Goal: Task Accomplishment & Management: Manage account settings

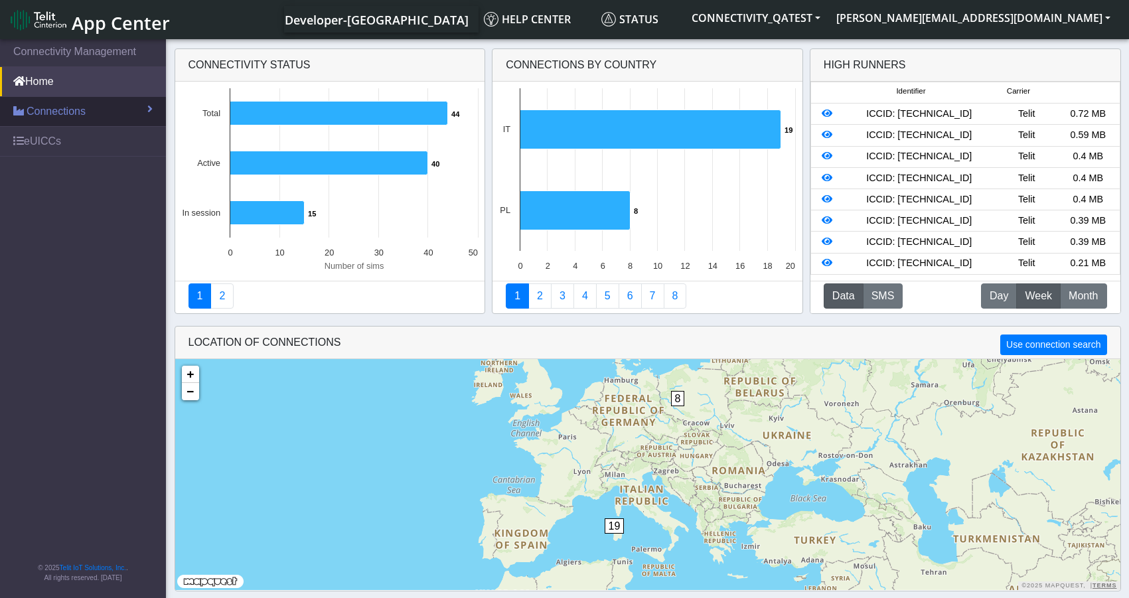
click at [83, 115] on span "Connections" at bounding box center [56, 112] width 59 height 16
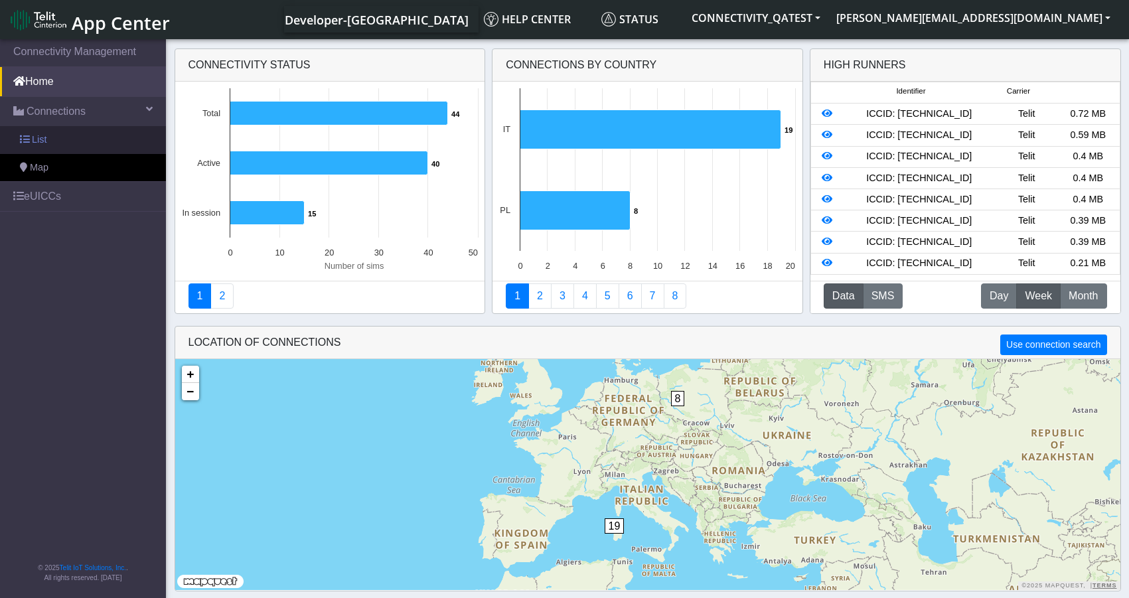
click at [62, 137] on link "List" at bounding box center [83, 140] width 166 height 28
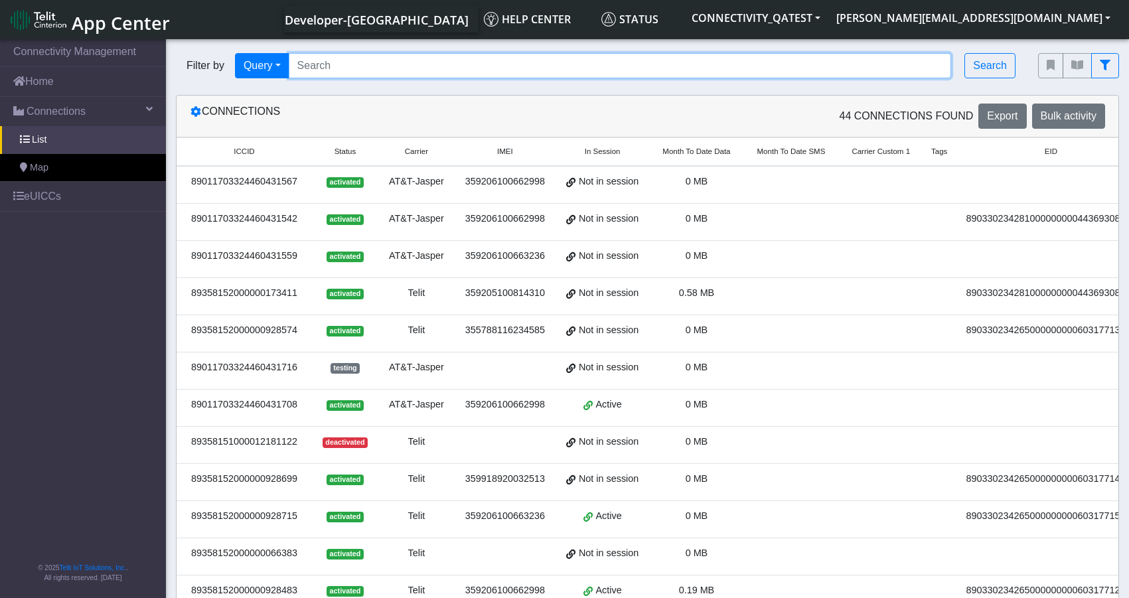
click at [415, 58] on input "Search..." at bounding box center [620, 65] width 663 height 25
paste input "89358152000002046276"
type input "89358152000002046276"
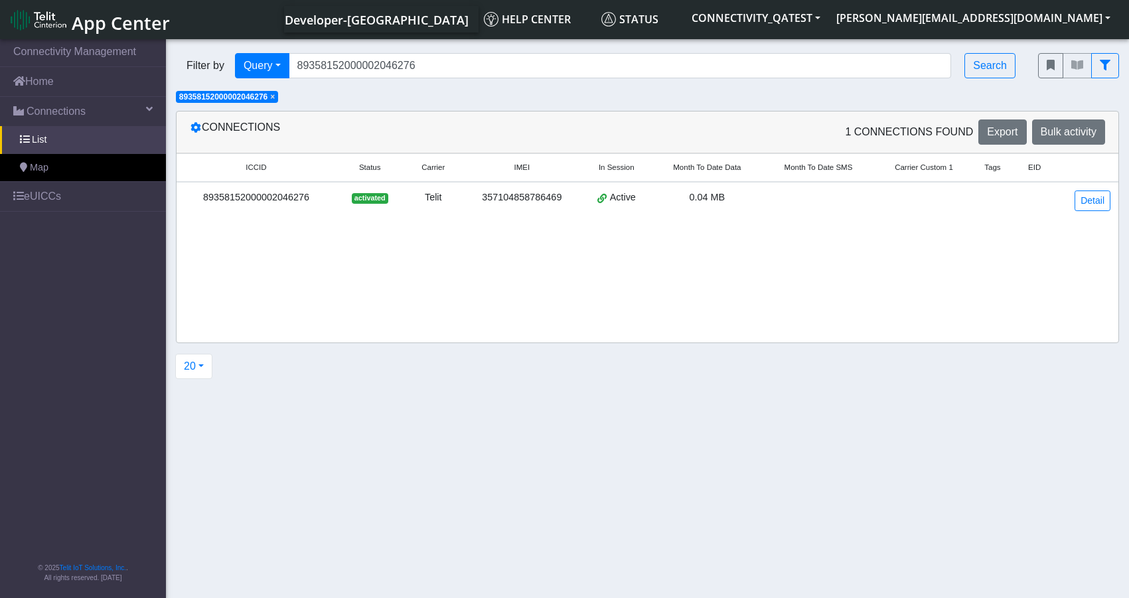
click at [304, 199] on div "89358152000002046276" at bounding box center [256, 198] width 143 height 15
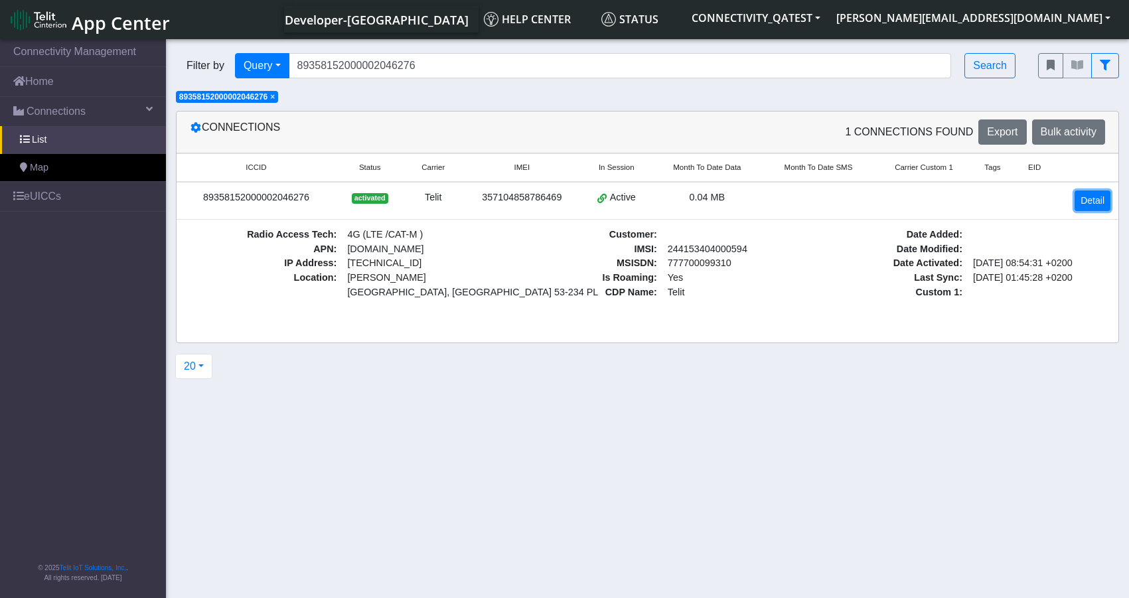
click at [1097, 201] on link "Detail" at bounding box center [1093, 201] width 36 height 21
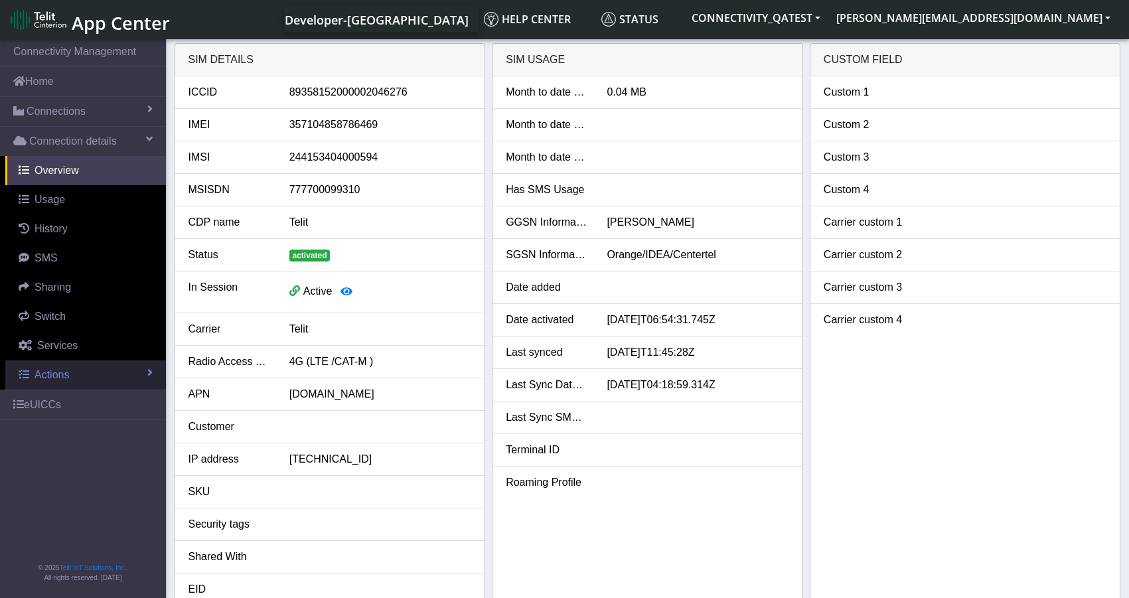
click at [59, 376] on span "Actions" at bounding box center [52, 374] width 35 height 11
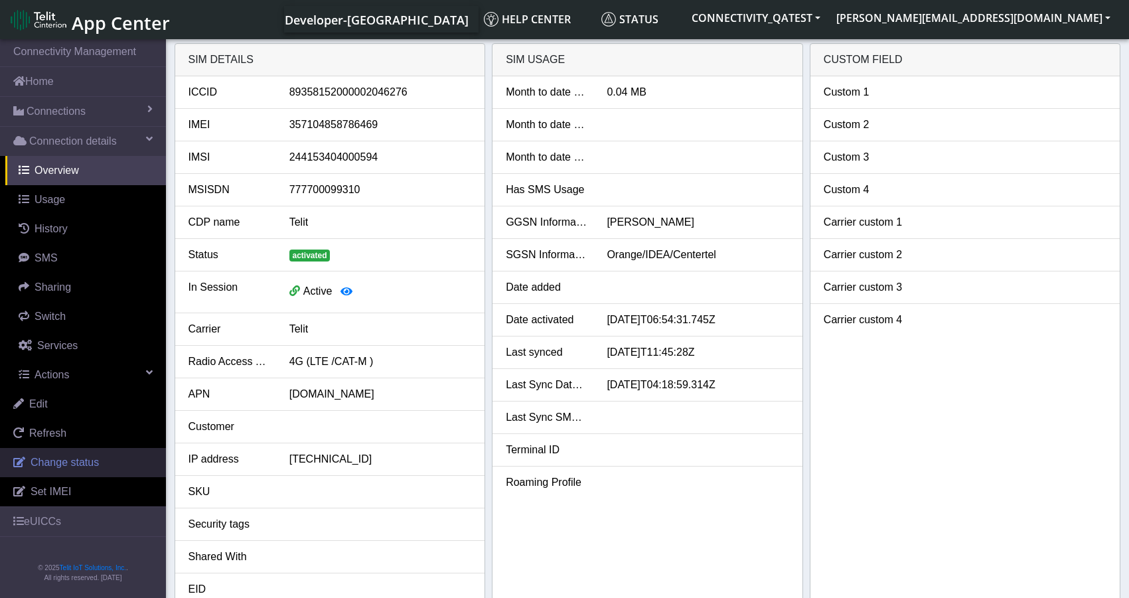
click at [54, 465] on span "Change status" at bounding box center [65, 462] width 68 height 11
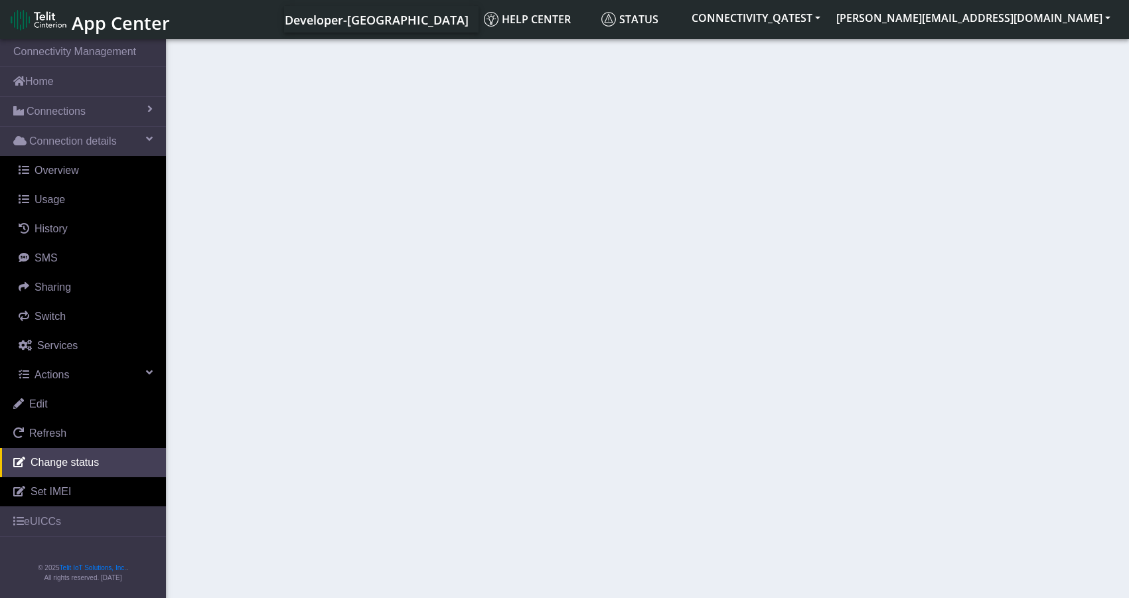
select select "activated"
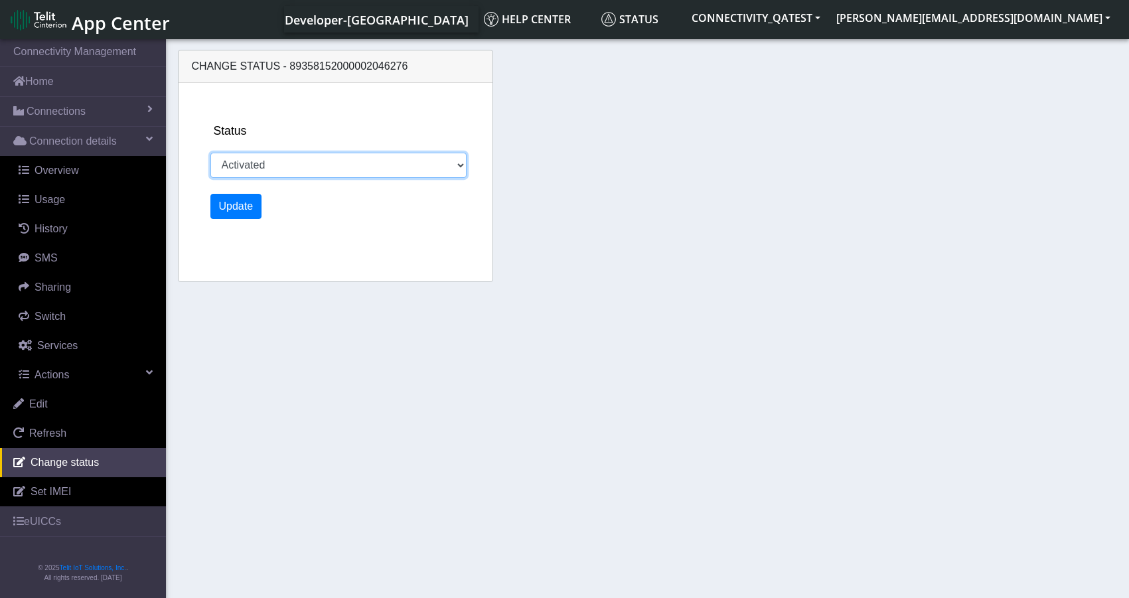
click at [367, 169] on select "Activated Deactivated" at bounding box center [338, 165] width 256 height 25
click at [392, 321] on section "Connectivity Management Home Connections List Map Connection details Overview U…" at bounding box center [564, 320] width 1129 height 566
click at [457, 170] on select "Activated Deactivated" at bounding box center [338, 165] width 256 height 25
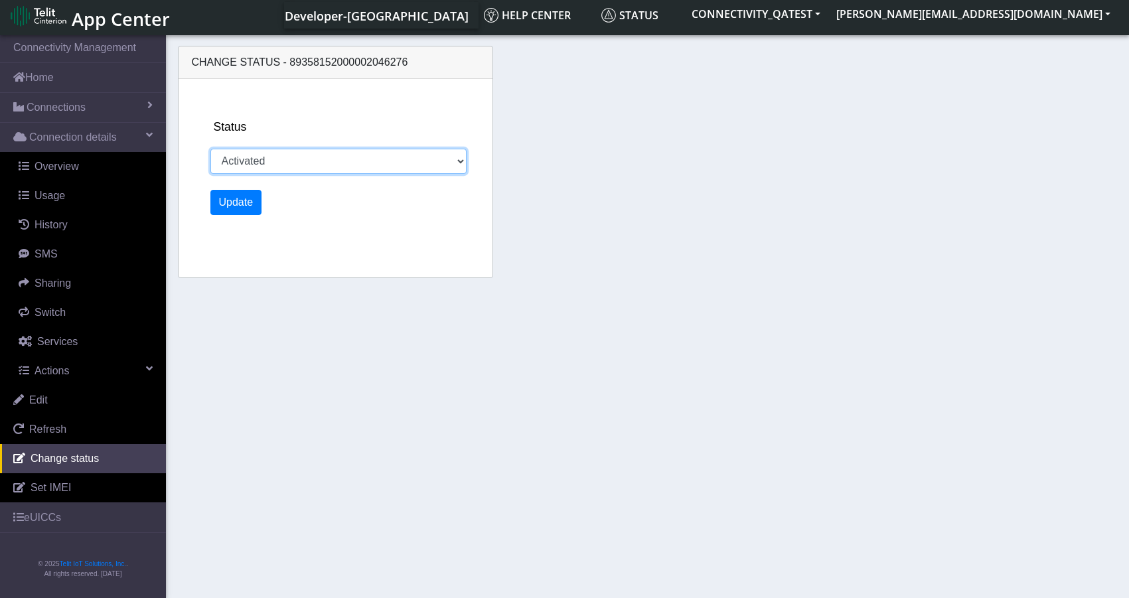
scroll to position [5, 0]
click at [390, 153] on select "Activated Deactivated" at bounding box center [338, 160] width 256 height 25
click at [339, 463] on section "Connectivity Management Home Connections List Map Connection details Overview U…" at bounding box center [564, 315] width 1129 height 566
click at [339, 167] on select "Activated Deactivated" at bounding box center [338, 160] width 256 height 25
click at [443, 164] on select "Activated Deactivated" at bounding box center [338, 160] width 256 height 25
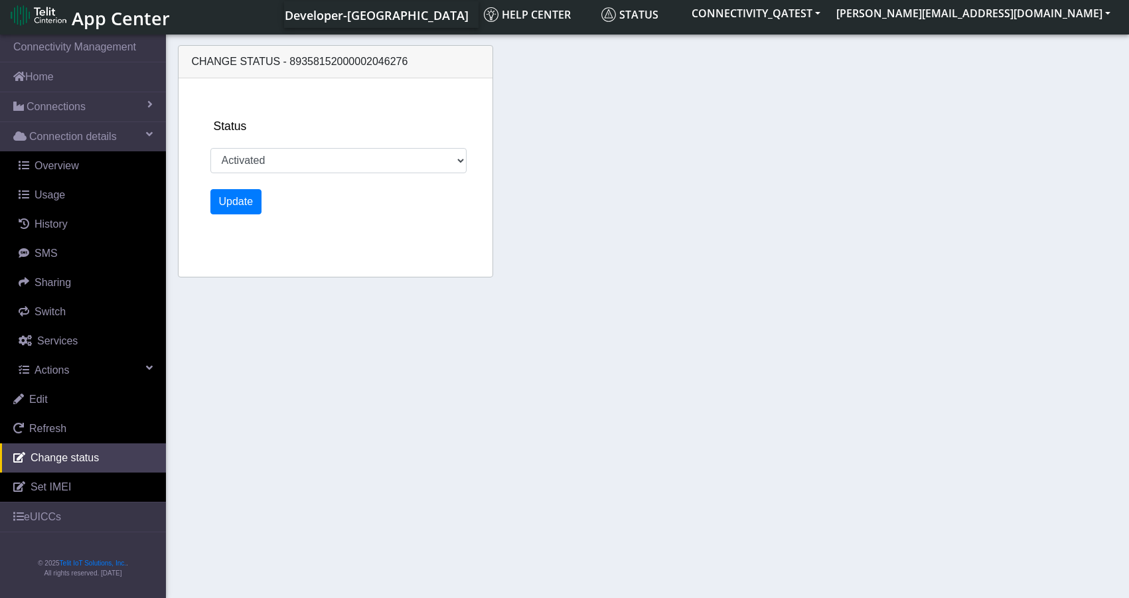
click at [433, 329] on section "Connectivity Management Home Connections List Map Connection details Overview U…" at bounding box center [564, 315] width 1129 height 566
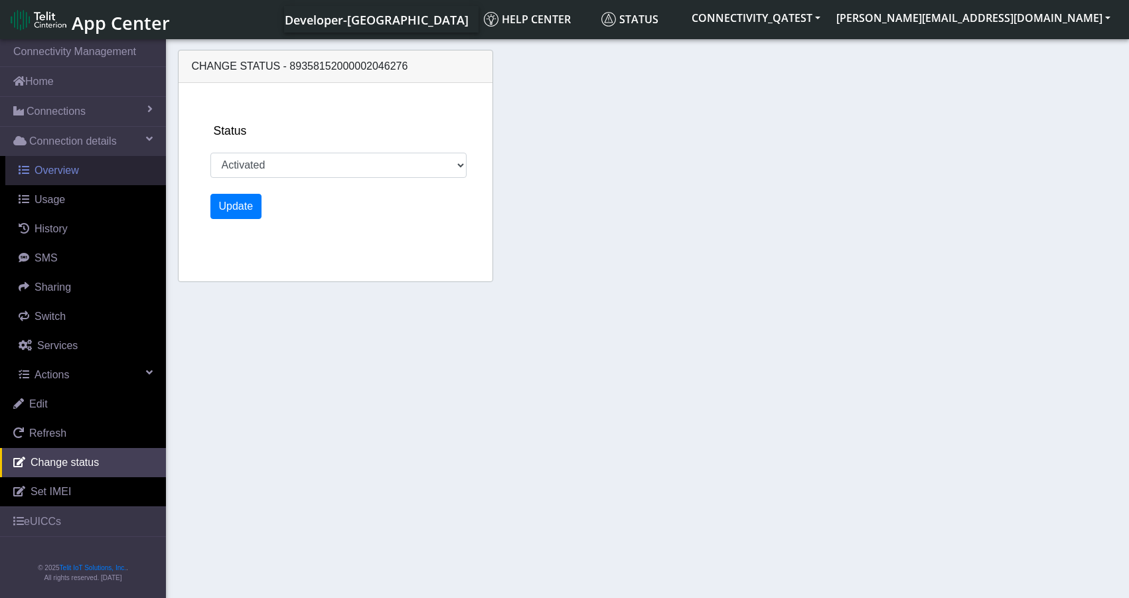
click at [40, 163] on link "Overview" at bounding box center [85, 170] width 161 height 29
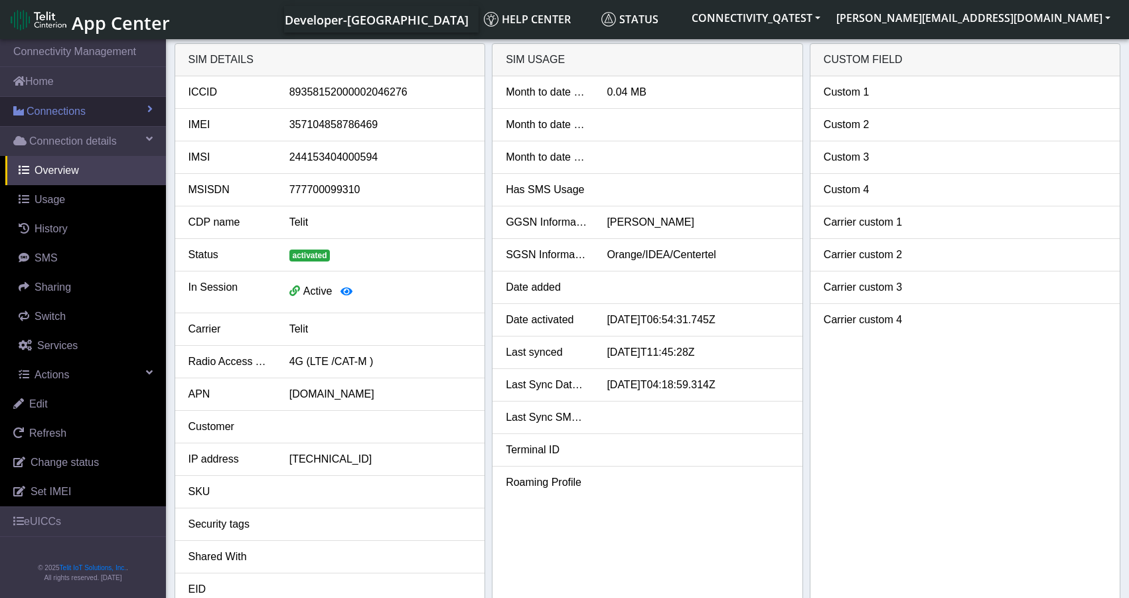
click at [54, 110] on span "Connections" at bounding box center [56, 112] width 59 height 16
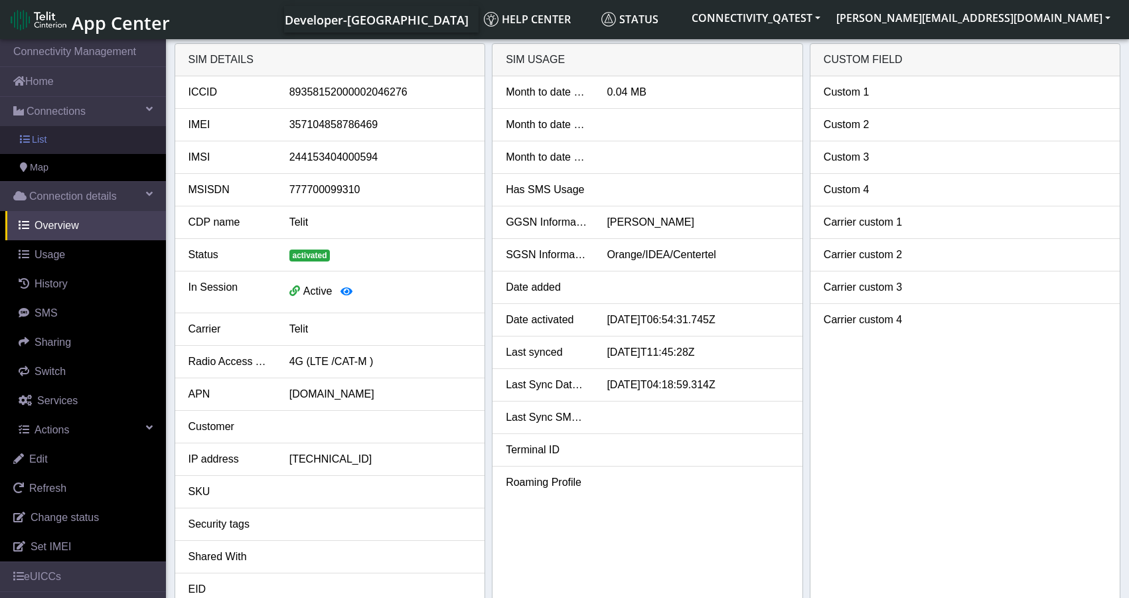
click at [46, 139] on link "List" at bounding box center [83, 140] width 166 height 28
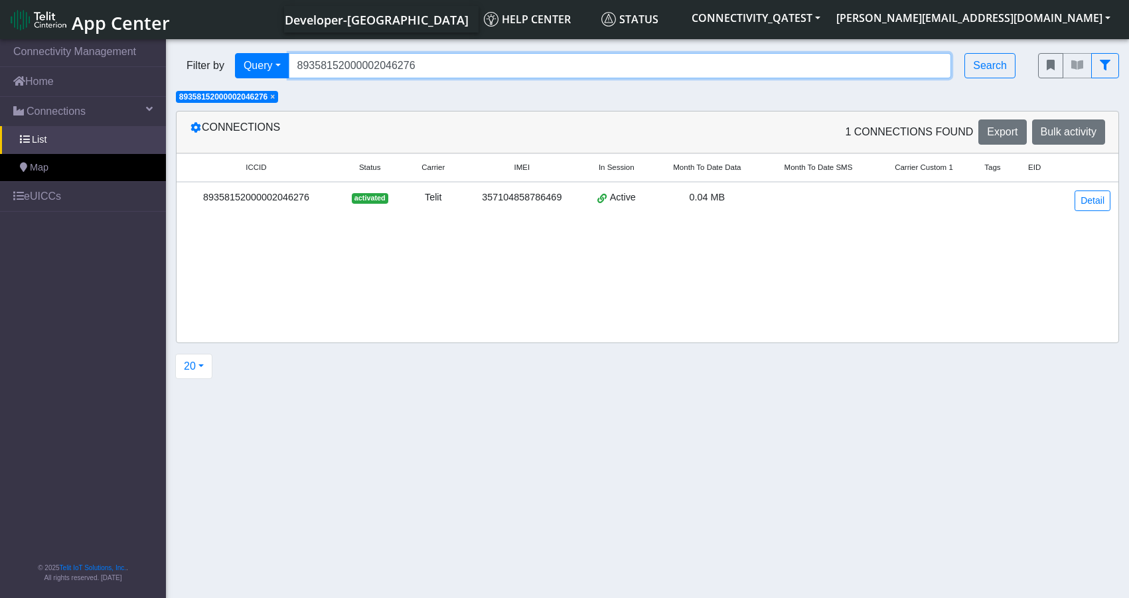
drag, startPoint x: 408, startPoint y: 69, endPoint x: 211, endPoint y: 96, distance: 199.0
click at [211, 96] on div "Filter by Query Query In Session Not connected Country Operator 893581520000020…" at bounding box center [647, 73] width 963 height 61
paste input "0929192"
type input "89358152000000929192"
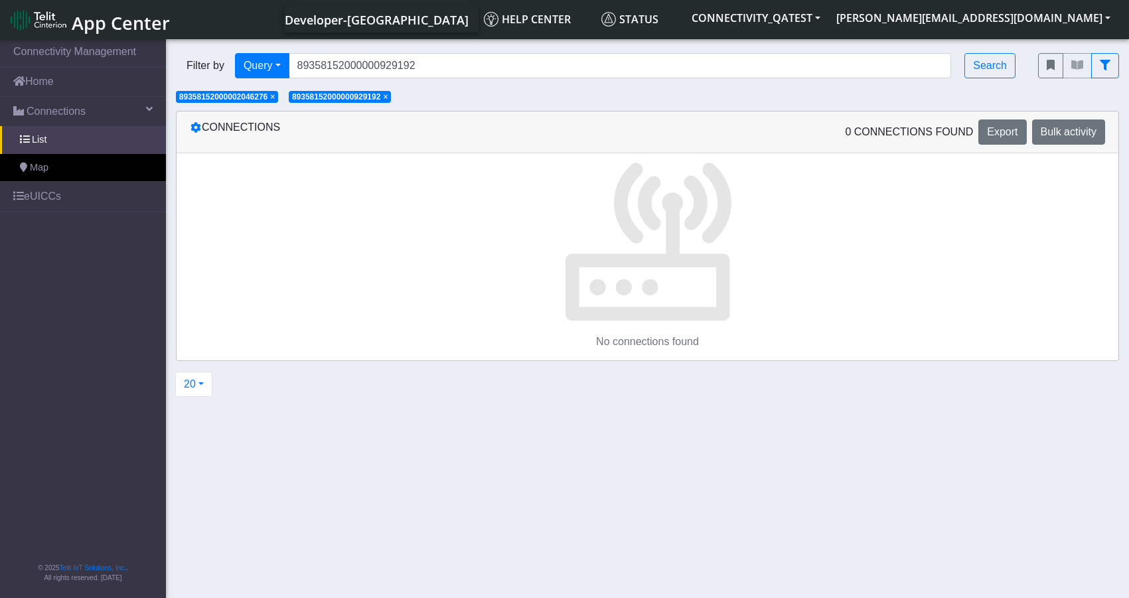
click at [388, 99] on span "×" at bounding box center [385, 96] width 5 height 9
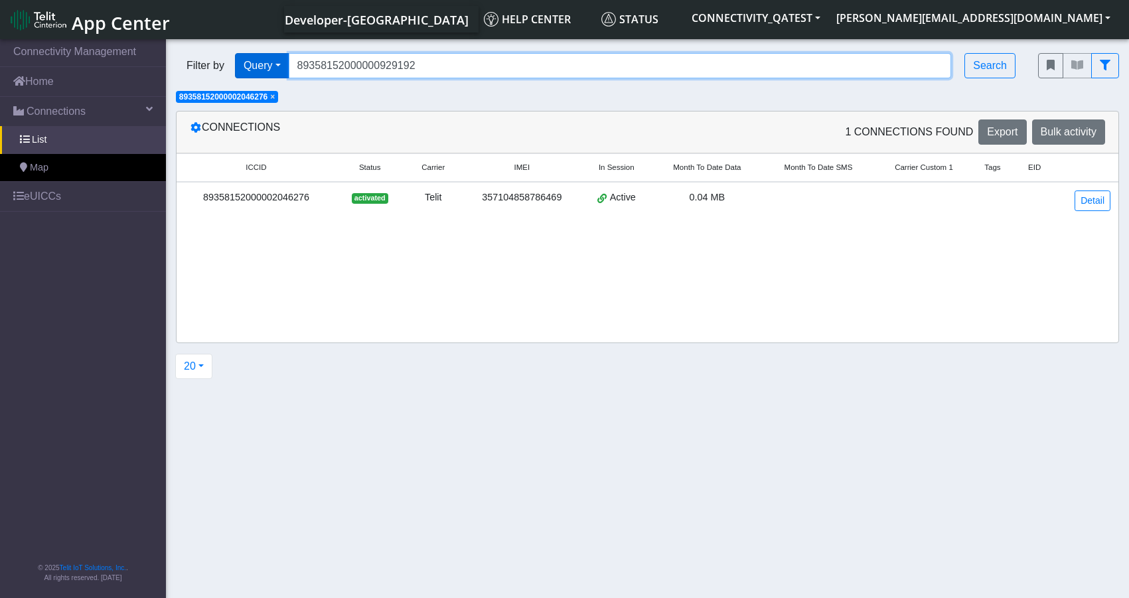
drag, startPoint x: 432, startPoint y: 67, endPoint x: 278, endPoint y: 63, distance: 153.4
click at [278, 63] on div "Filter by Query Query In Session Not connected Country Operator 893581520000009…" at bounding box center [597, 65] width 842 height 25
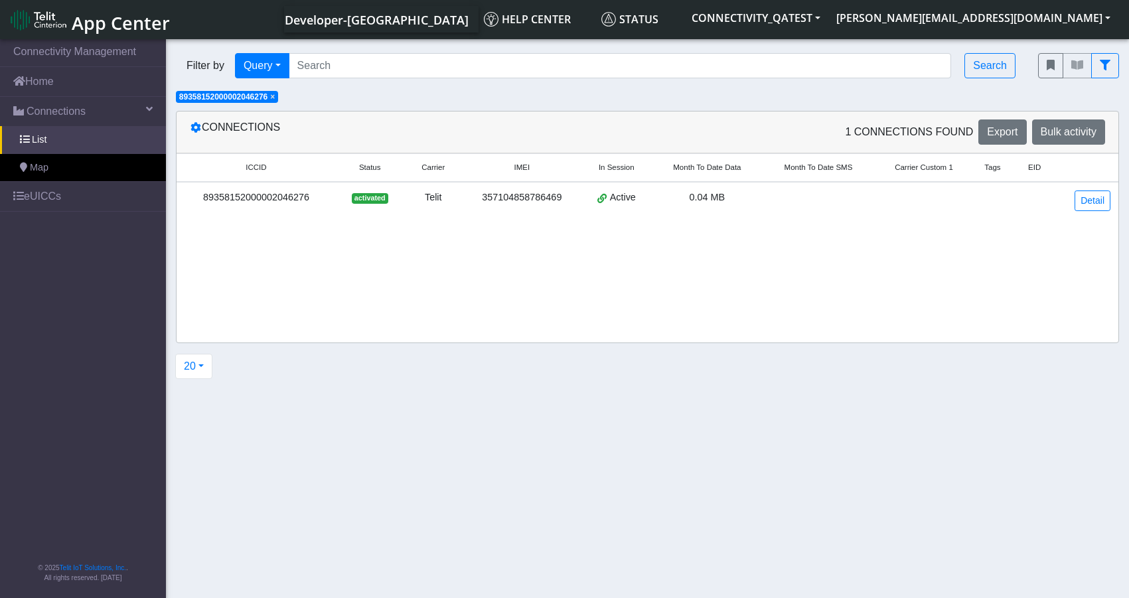
click at [275, 94] on span "×" at bounding box center [272, 96] width 5 height 9
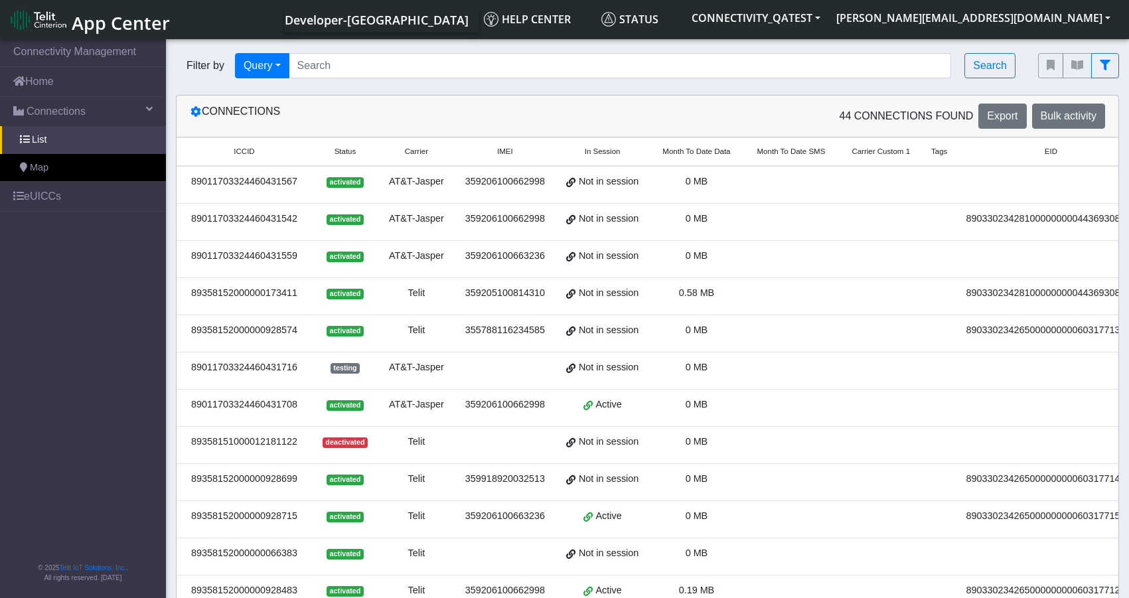
click at [276, 223] on div "89011703324460431542" at bounding box center [244, 219] width 119 height 15
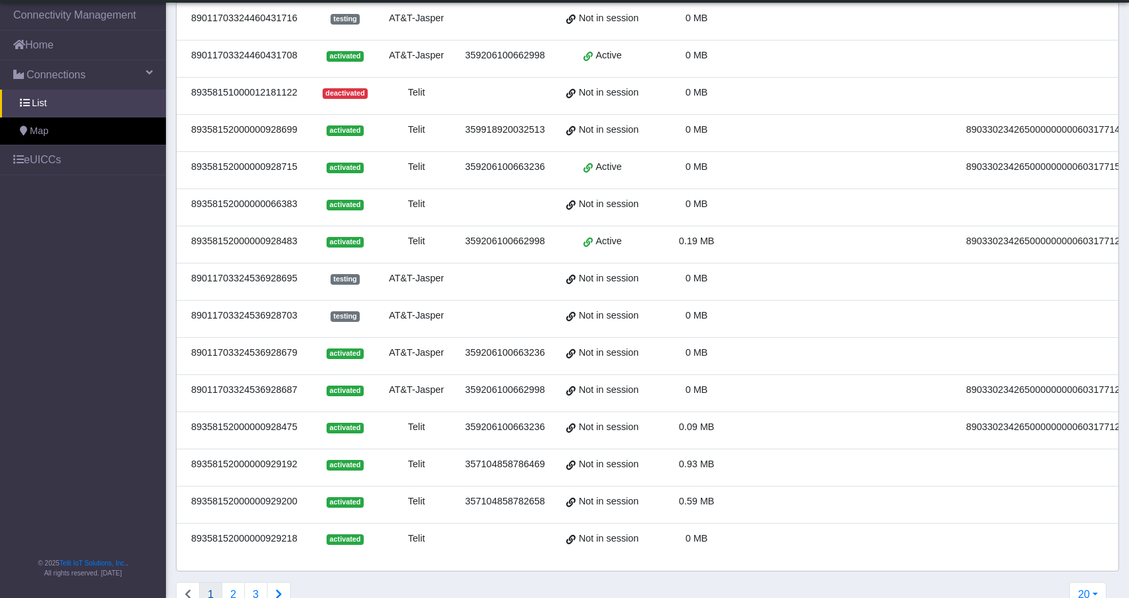
scroll to position [441, 0]
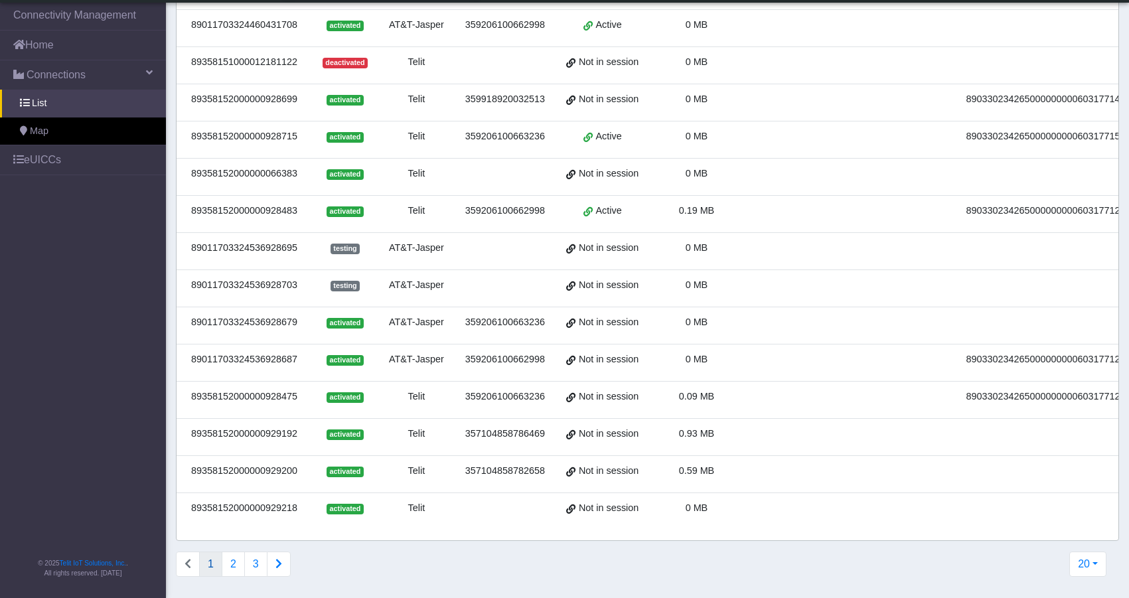
click at [270, 353] on div "89011703324536928687" at bounding box center [244, 360] width 119 height 15
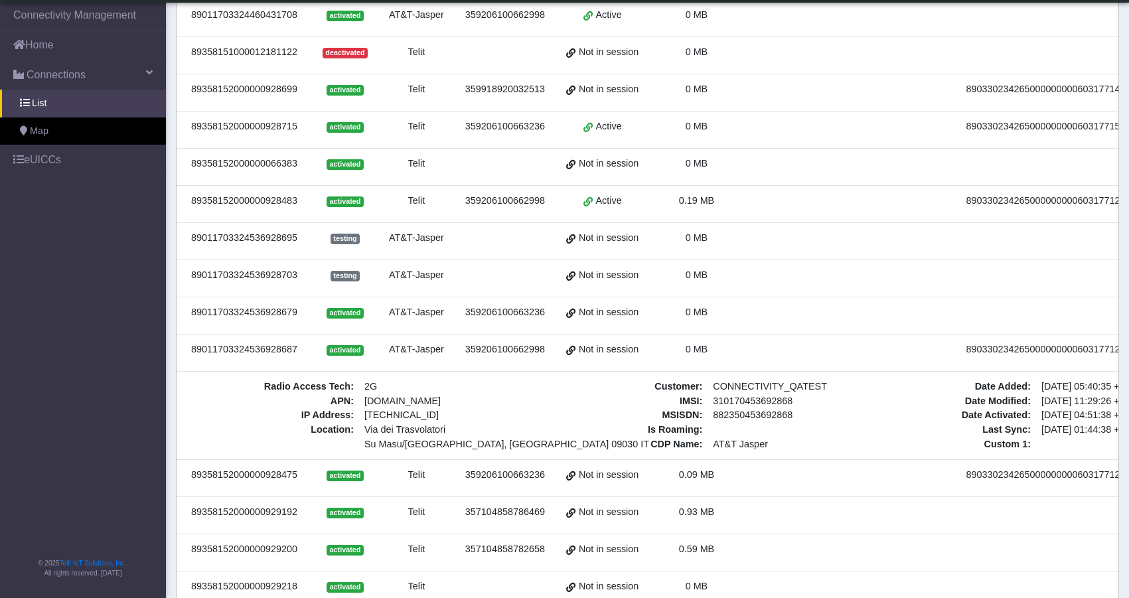
click at [270, 351] on div "89011703324536928687" at bounding box center [244, 350] width 119 height 15
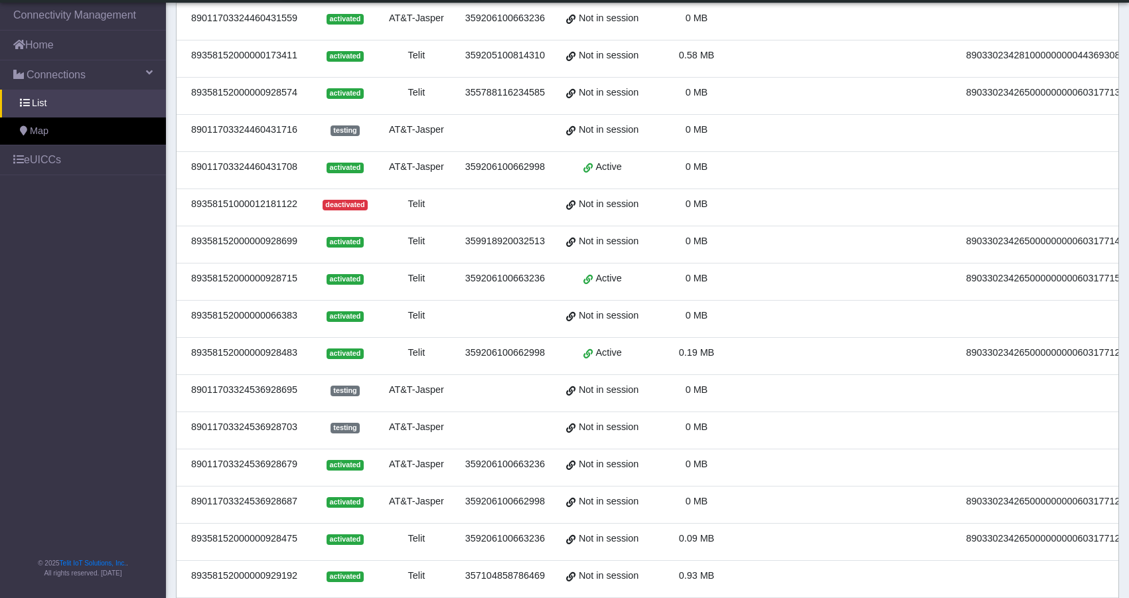
scroll to position [88, 0]
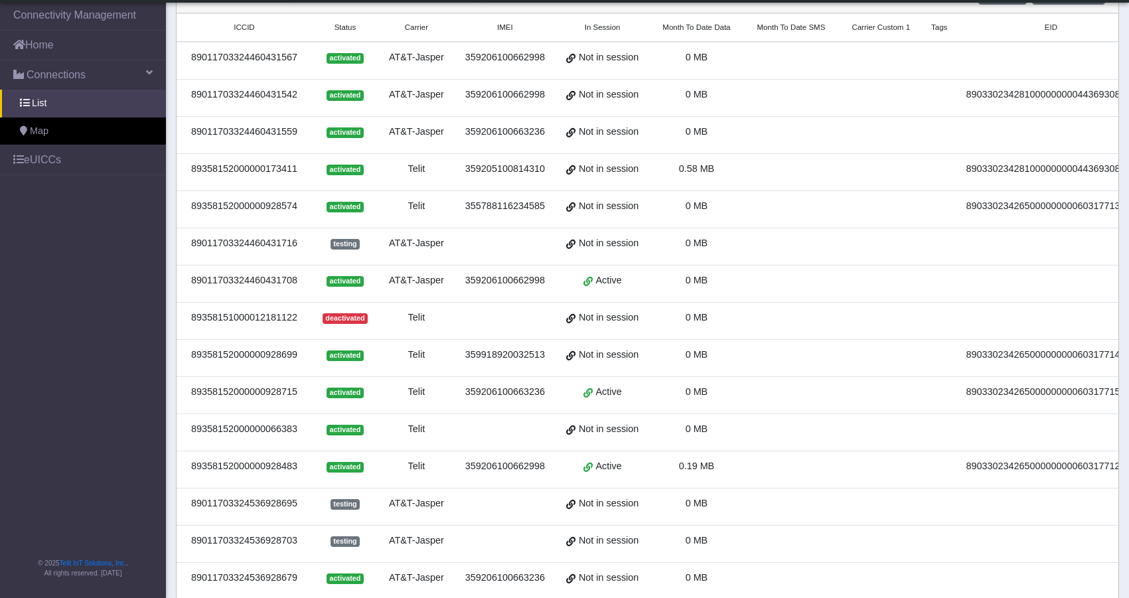
click at [283, 356] on div "89358152000000928699" at bounding box center [244, 355] width 119 height 15
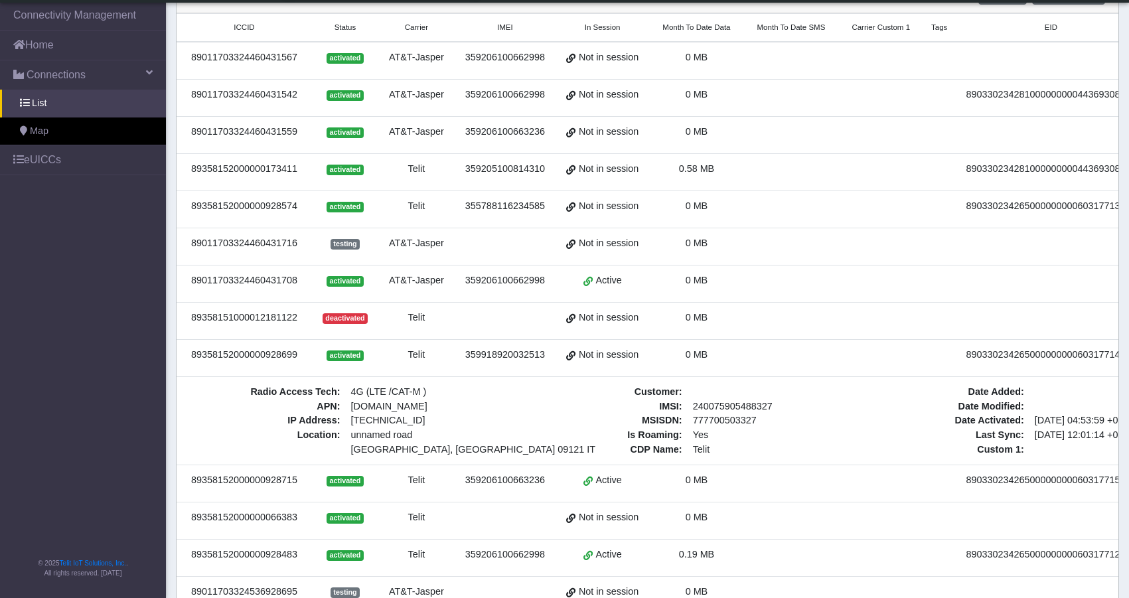
click at [343, 358] on span "activated" at bounding box center [345, 356] width 37 height 11
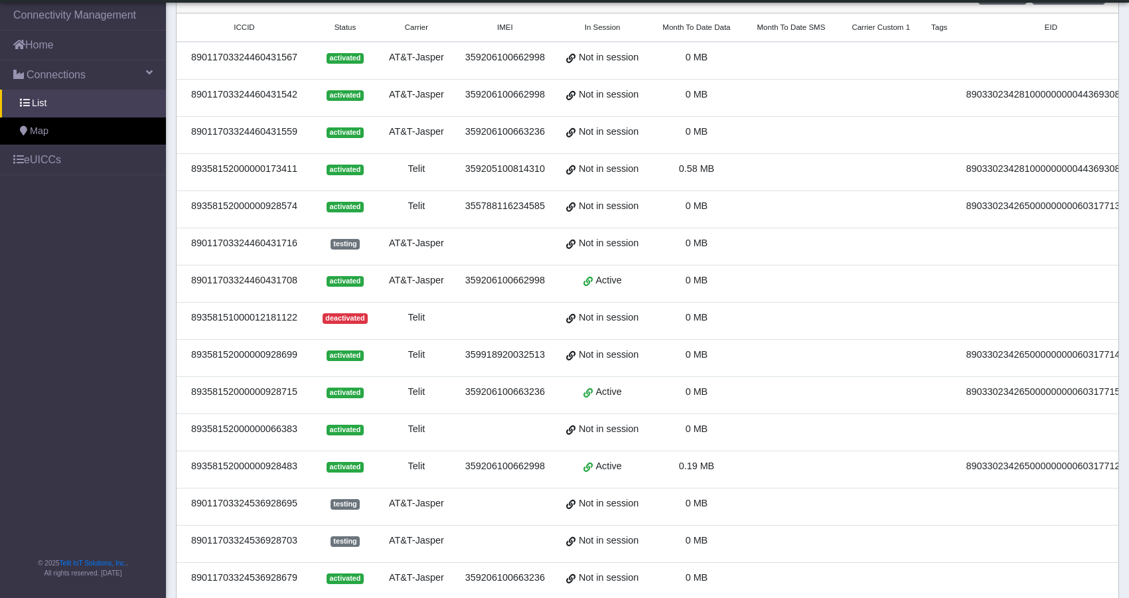
click at [282, 355] on div "89358152000000928699" at bounding box center [244, 355] width 119 height 15
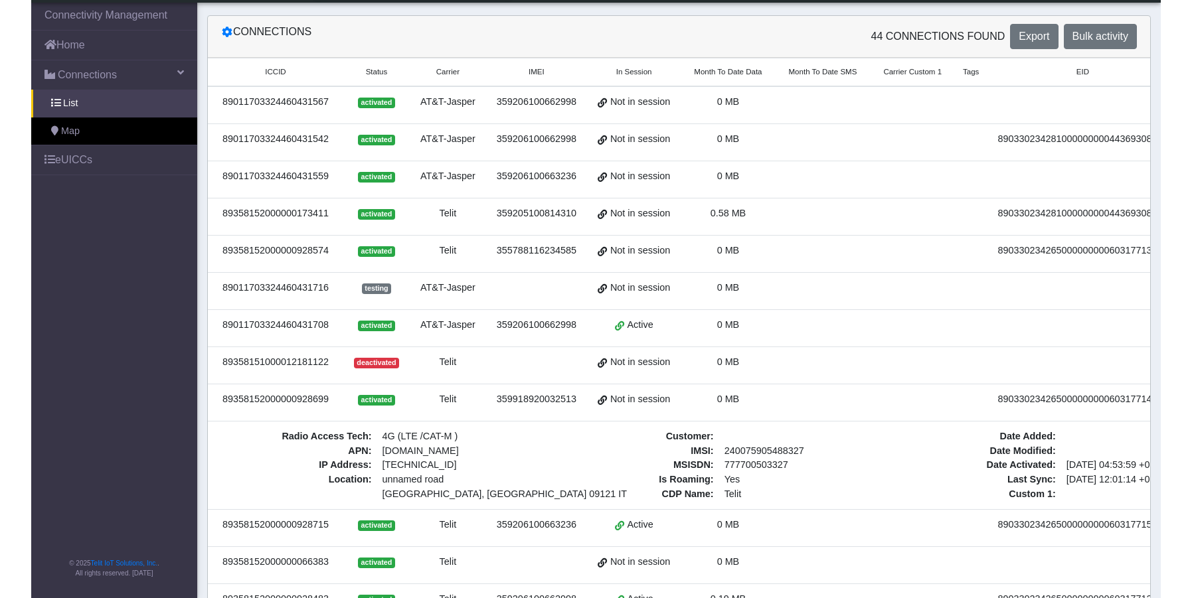
scroll to position [66, 0]
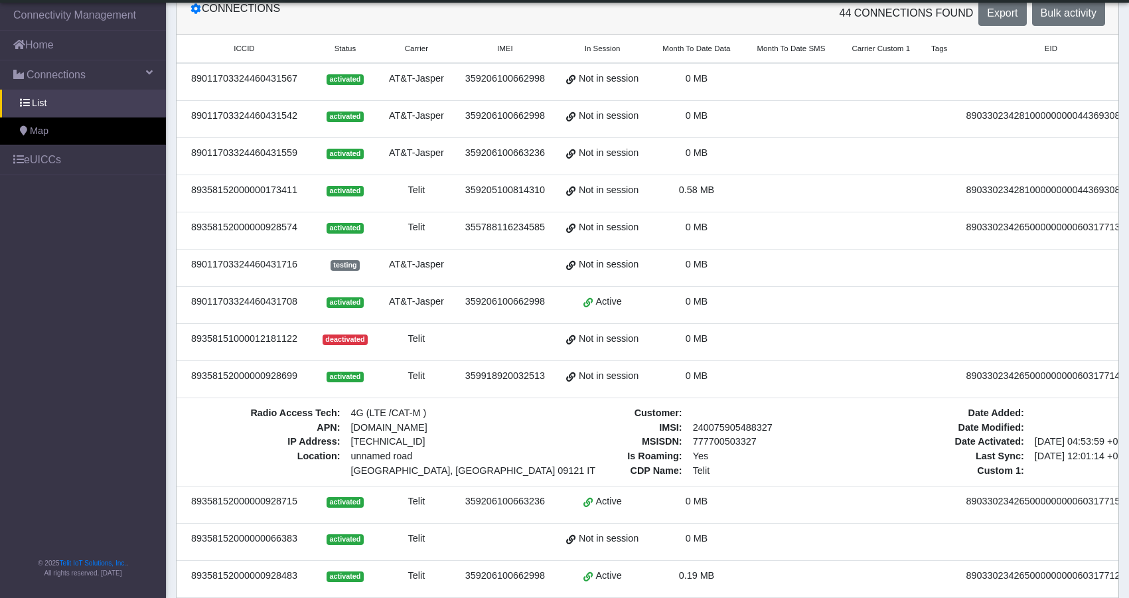
click at [227, 372] on div "89358152000000928699" at bounding box center [244, 376] width 119 height 15
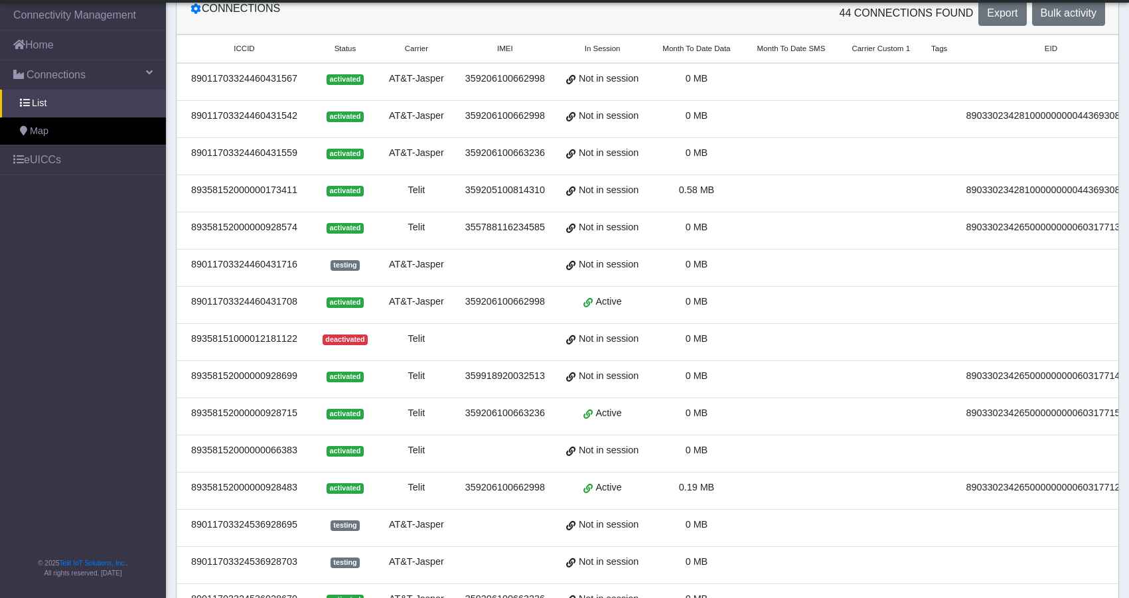
click at [227, 372] on div "89358152000000928699" at bounding box center [244, 376] width 119 height 15
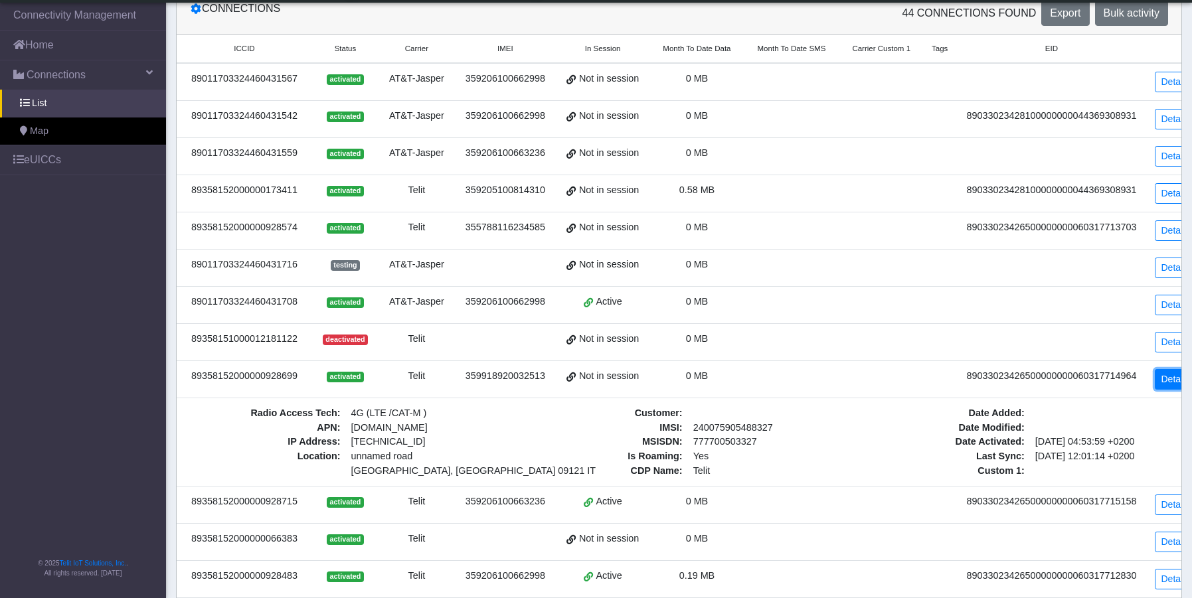
click at [1139, 373] on link "Detail" at bounding box center [1172, 379] width 36 height 21
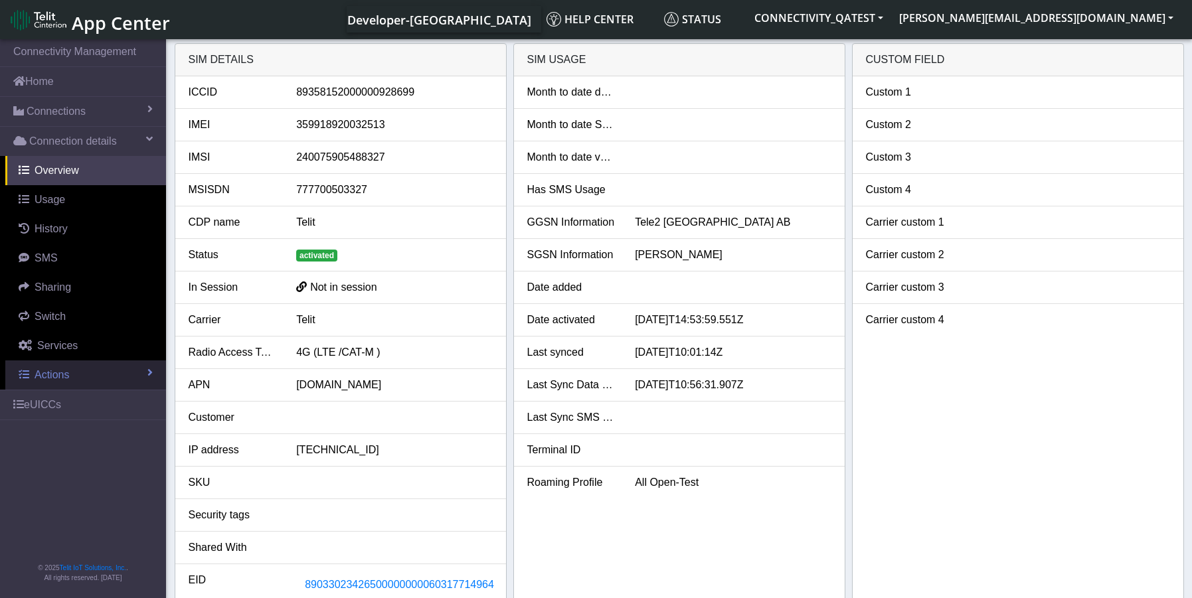
click at [59, 371] on span "Actions" at bounding box center [52, 374] width 35 height 11
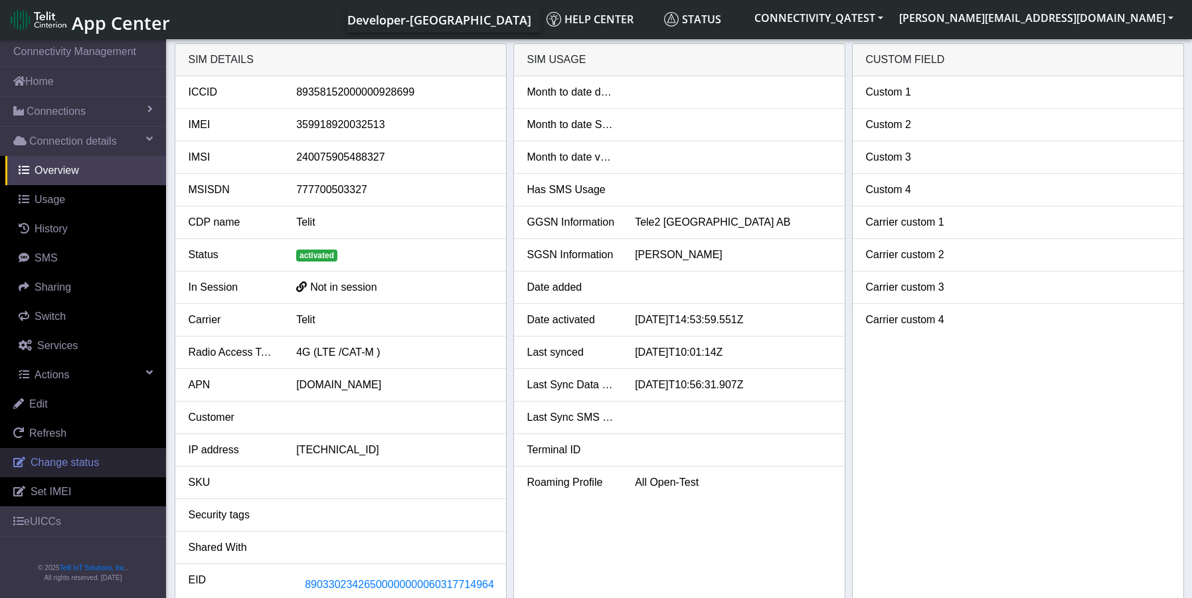
click at [60, 465] on span "Change status" at bounding box center [65, 462] width 68 height 11
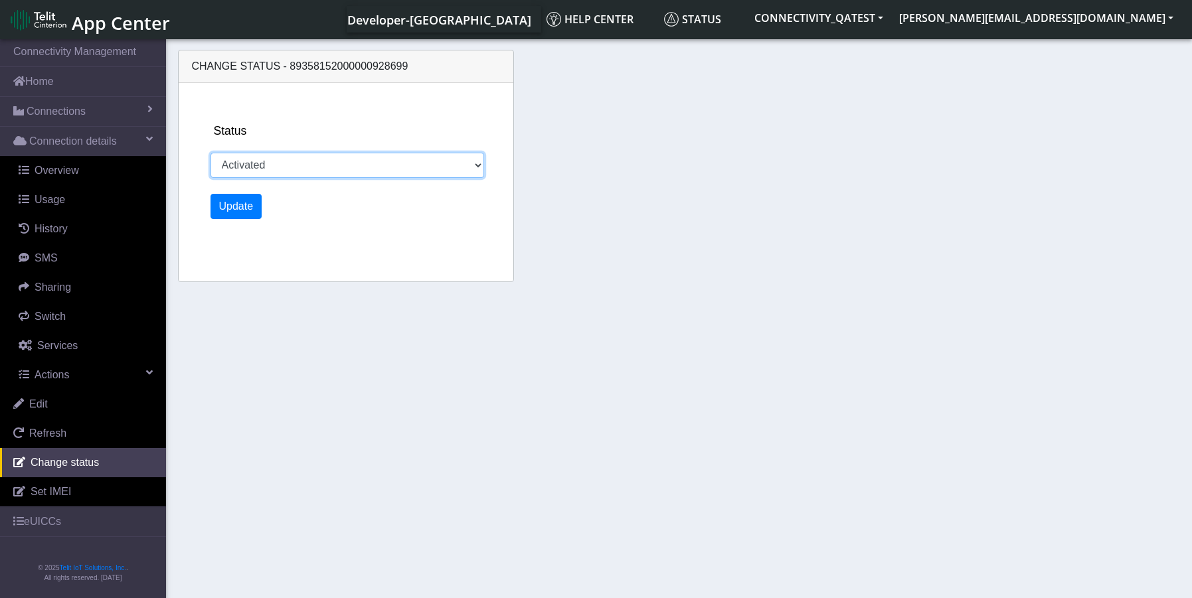
click at [271, 168] on select "Activated Deactivated" at bounding box center [347, 165] width 274 height 25
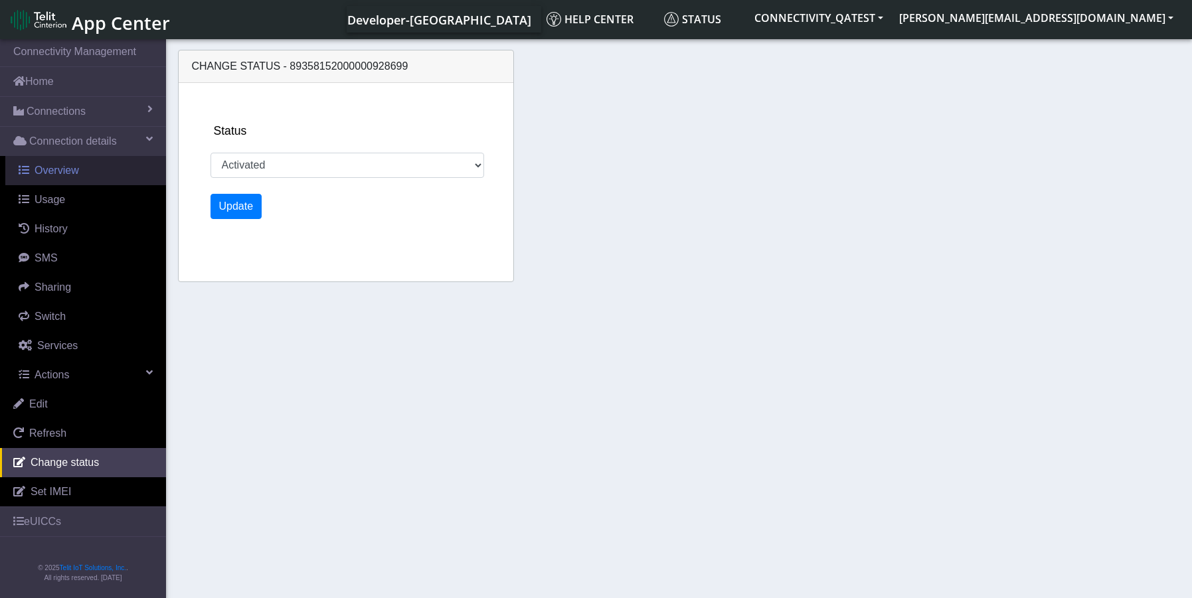
click at [71, 169] on span "Overview" at bounding box center [57, 170] width 44 height 11
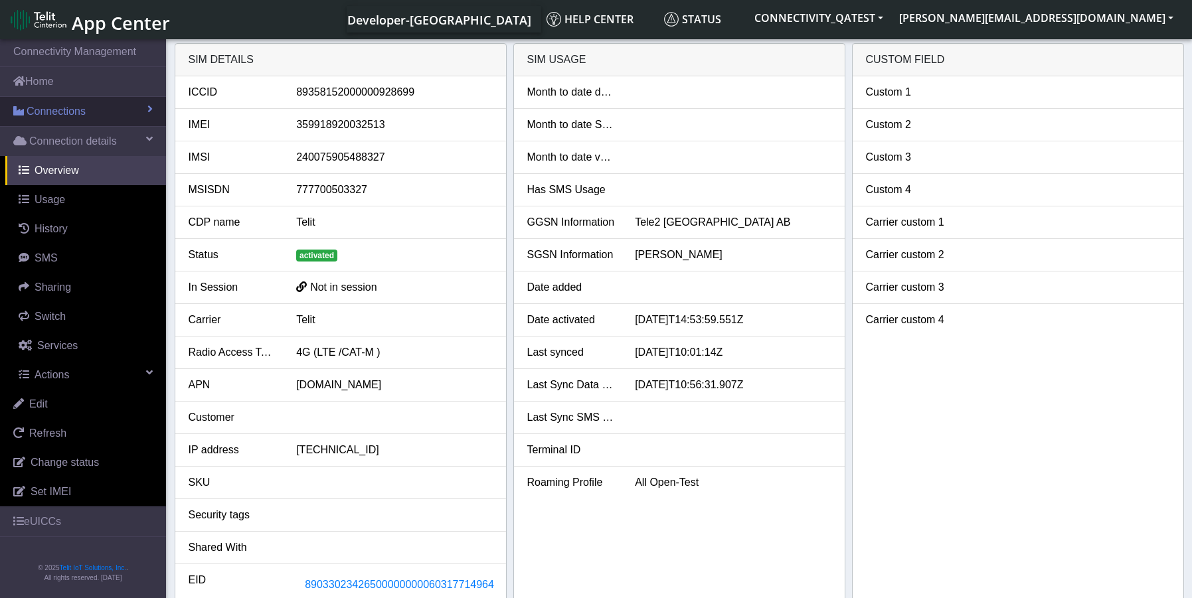
click at [56, 112] on span "Connections" at bounding box center [56, 112] width 59 height 16
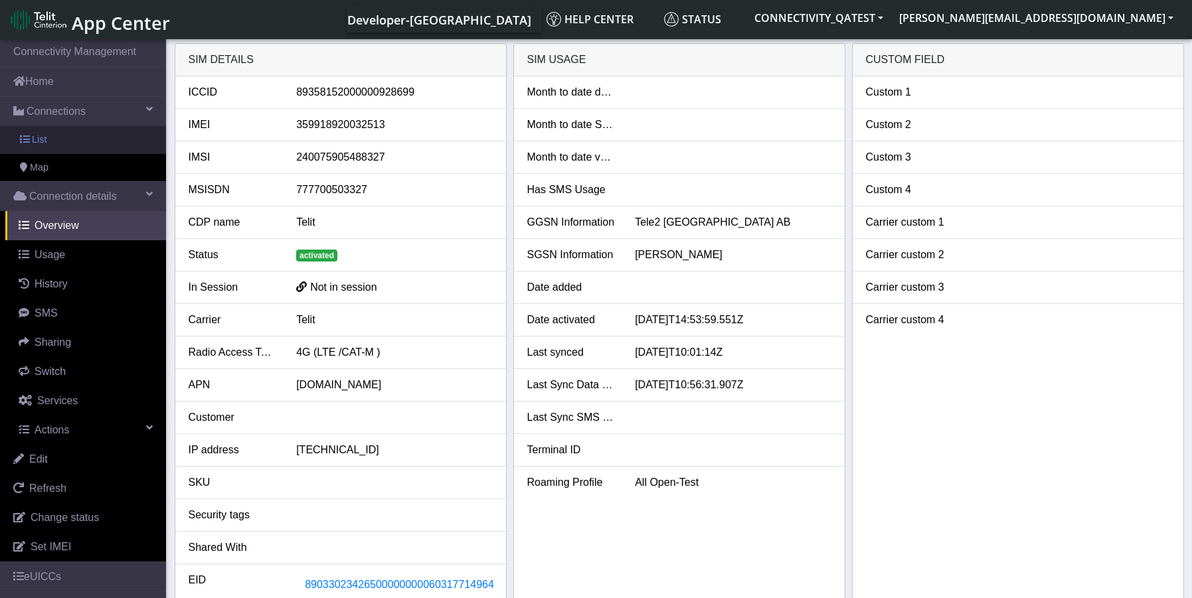
click at [54, 141] on link "List" at bounding box center [83, 140] width 166 height 28
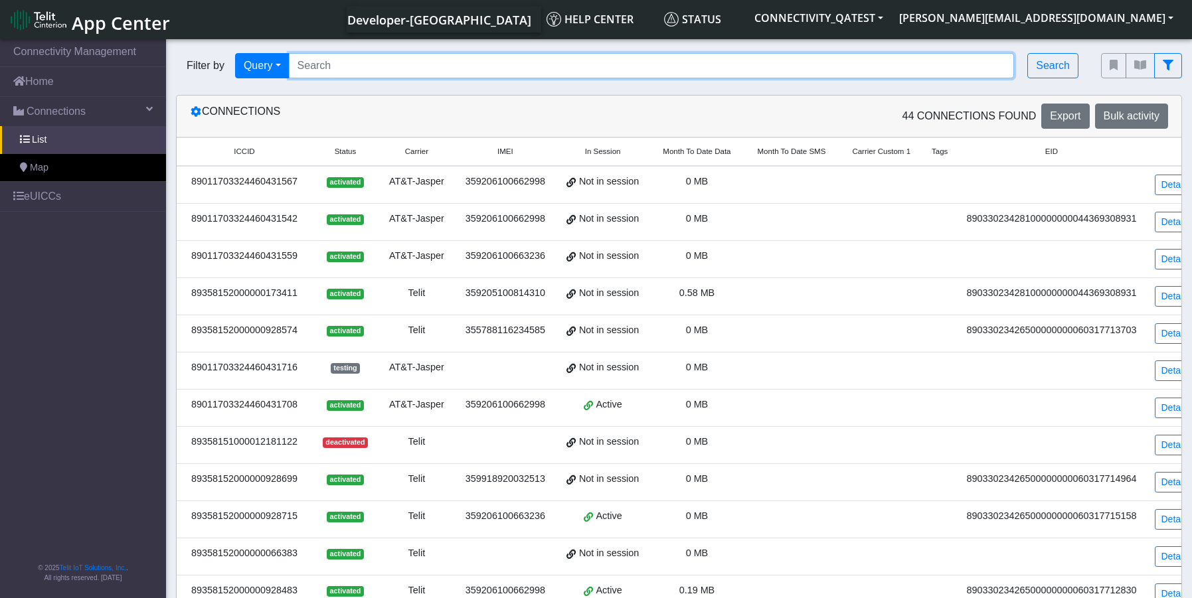
click at [349, 57] on input "Search..." at bounding box center [652, 65] width 726 height 25
paste input "89358152000000929192"
click at [424, 76] on input "89358152000000929192" at bounding box center [652, 65] width 726 height 25
drag, startPoint x: 344, startPoint y: 70, endPoint x: 272, endPoint y: 76, distance: 72.6
click at [272, 76] on div "Filter by Query Query In Session Not connected Country Operator 893581520000009…" at bounding box center [628, 65] width 905 height 25
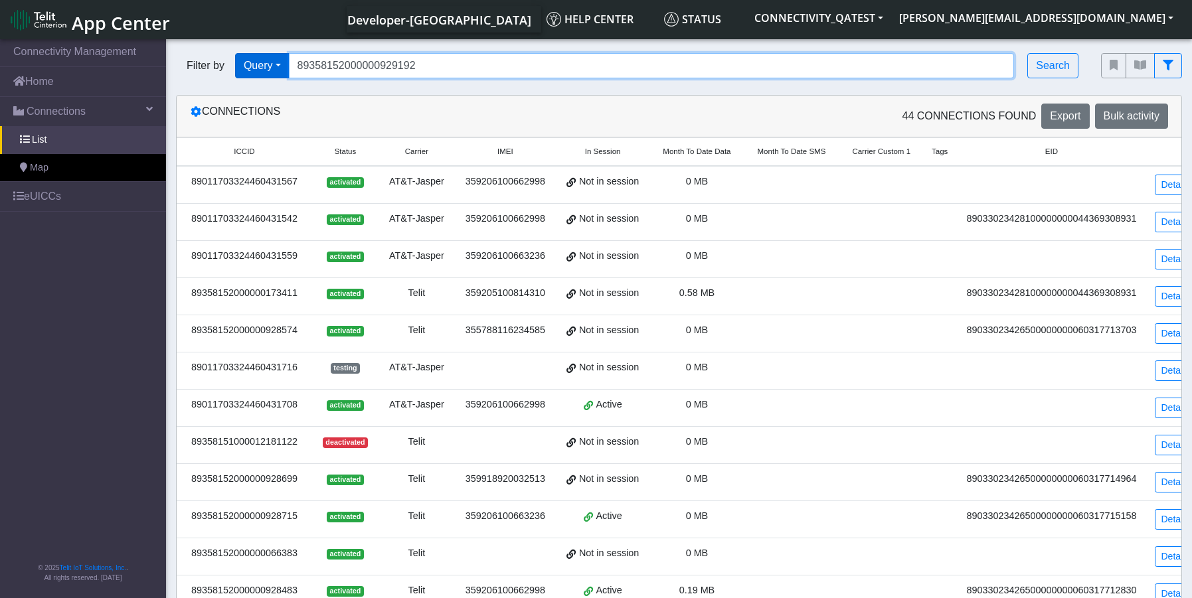
paste input "2046276"
type input "89358152000002046276"
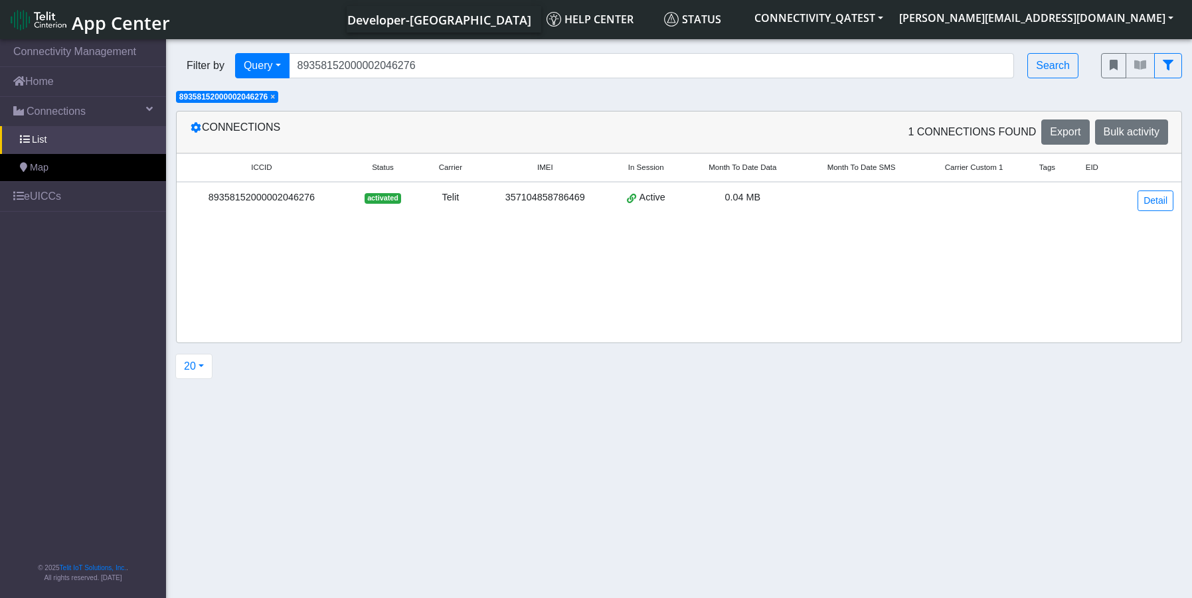
click at [260, 197] on div "89358152000002046276" at bounding box center [262, 198] width 154 height 15
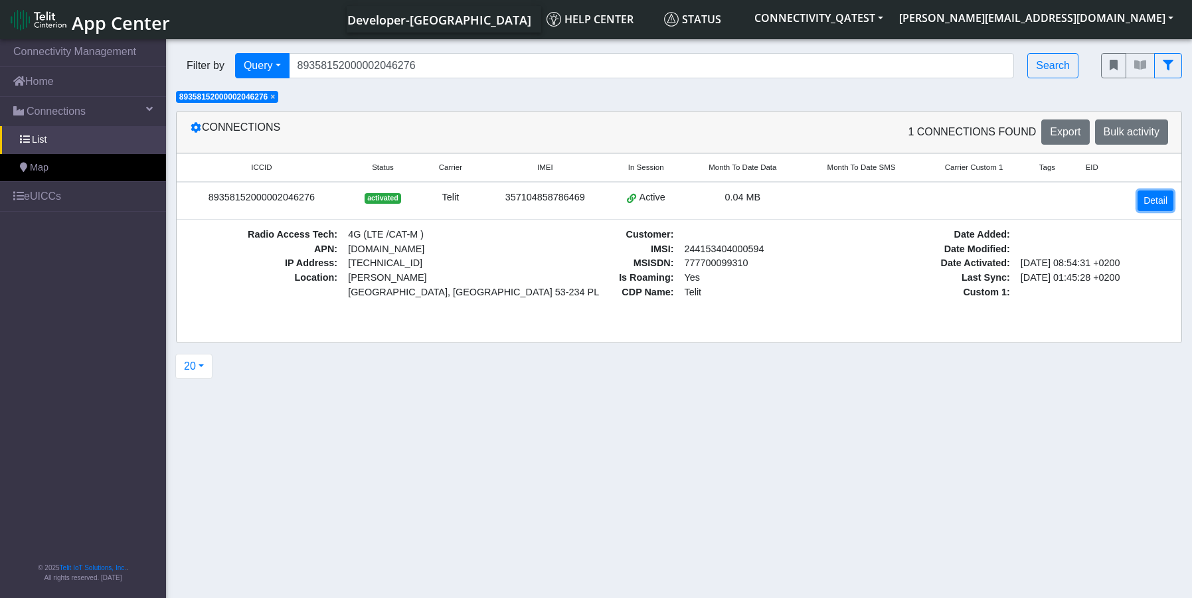
click at [1139, 205] on link "Detail" at bounding box center [1155, 201] width 36 height 21
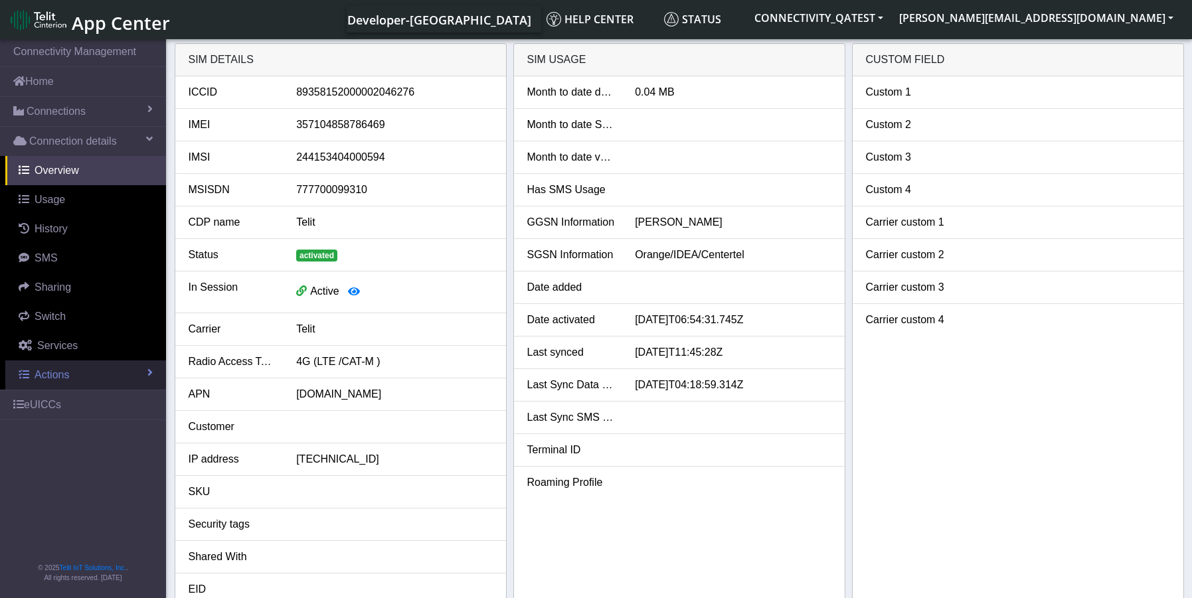
click at [55, 376] on span "Actions" at bounding box center [52, 374] width 35 height 11
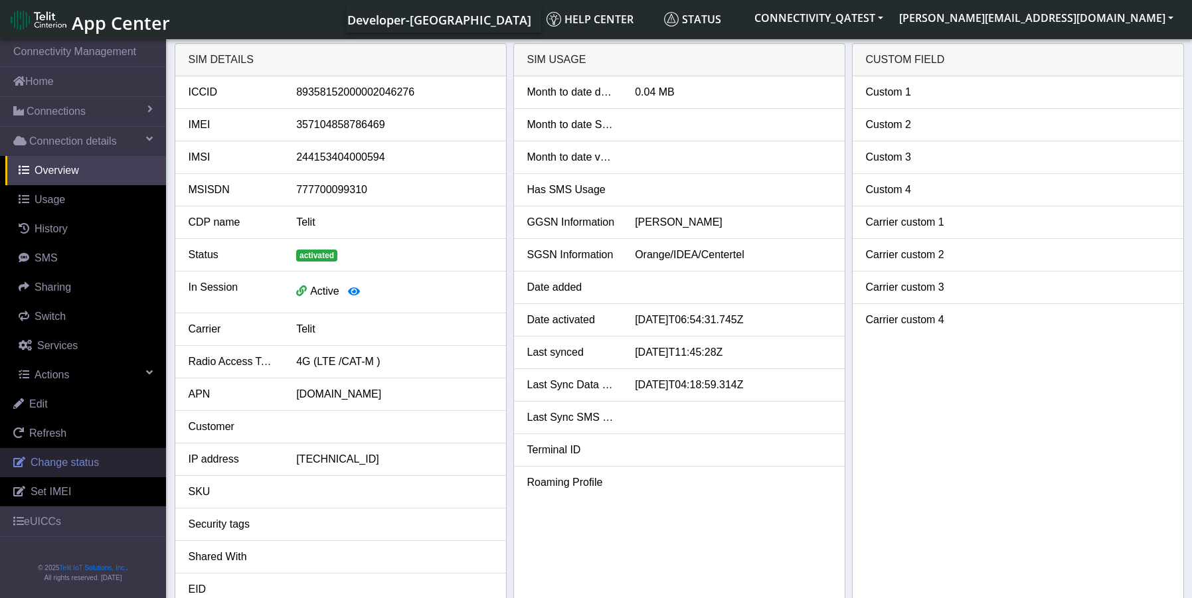
click at [68, 471] on link "Change status" at bounding box center [83, 462] width 166 height 29
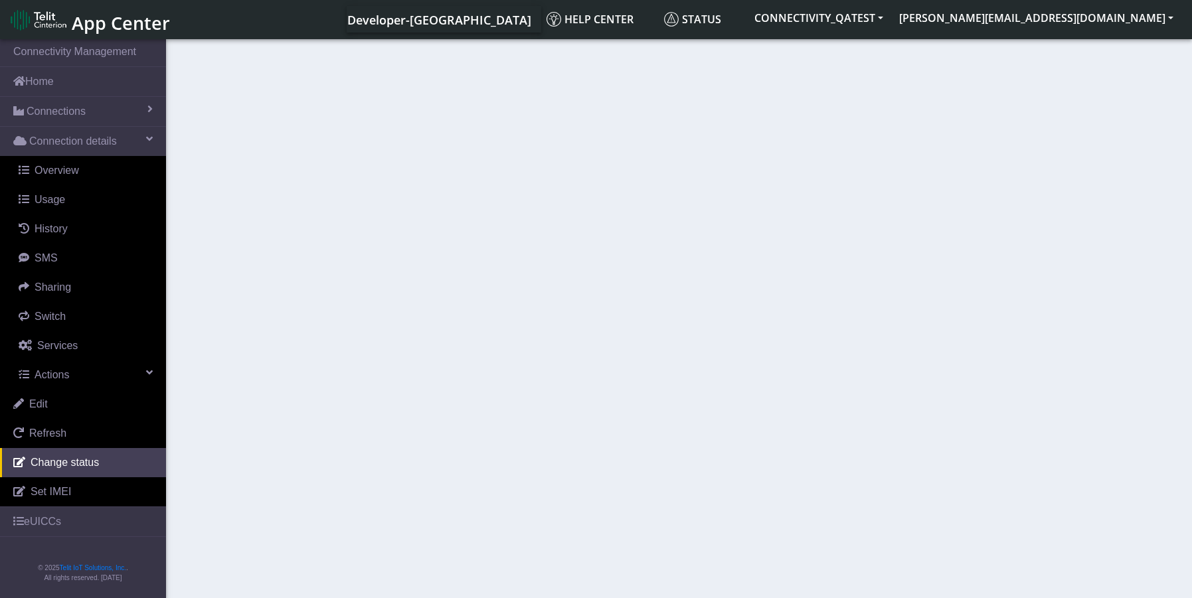
select select "activated"
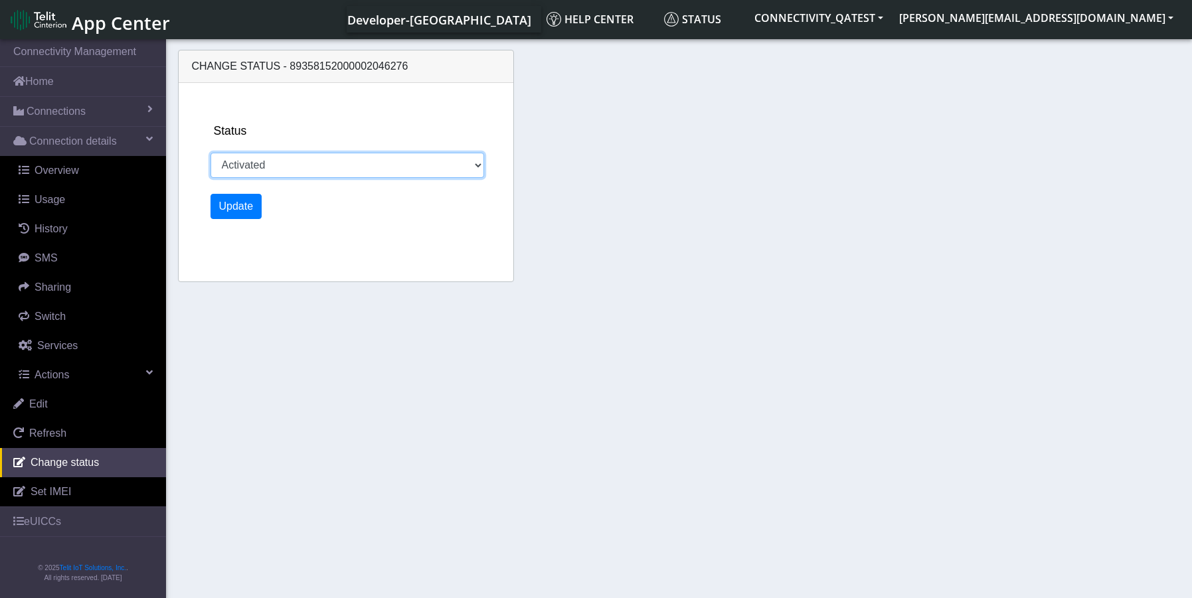
click at [453, 163] on select "Activated Deactivated" at bounding box center [347, 165] width 274 height 25
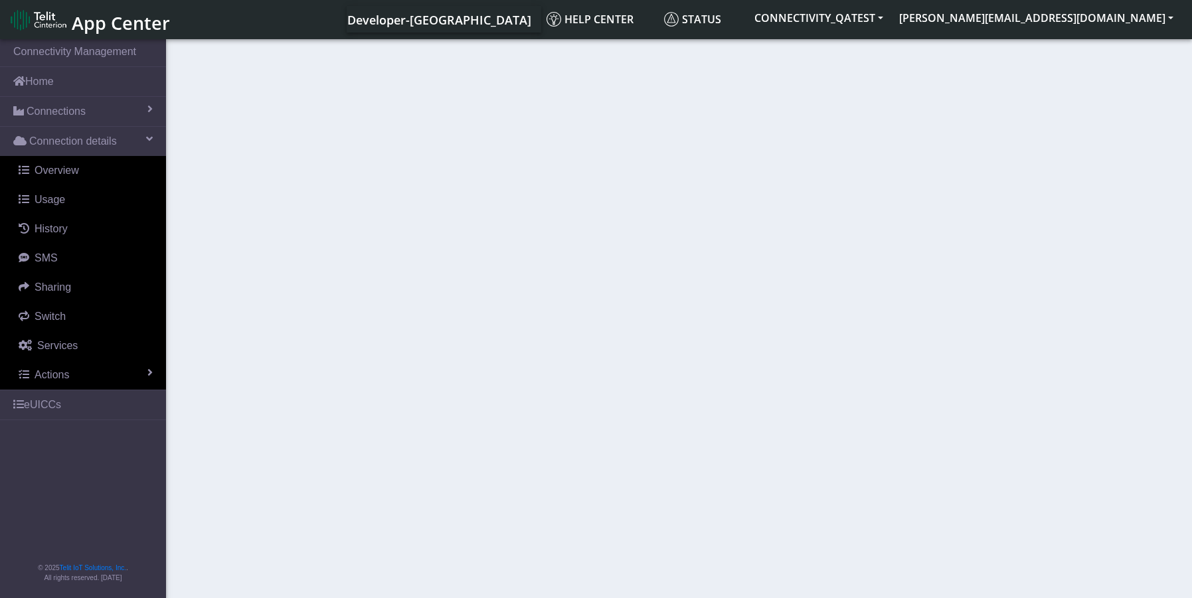
select select "activated"
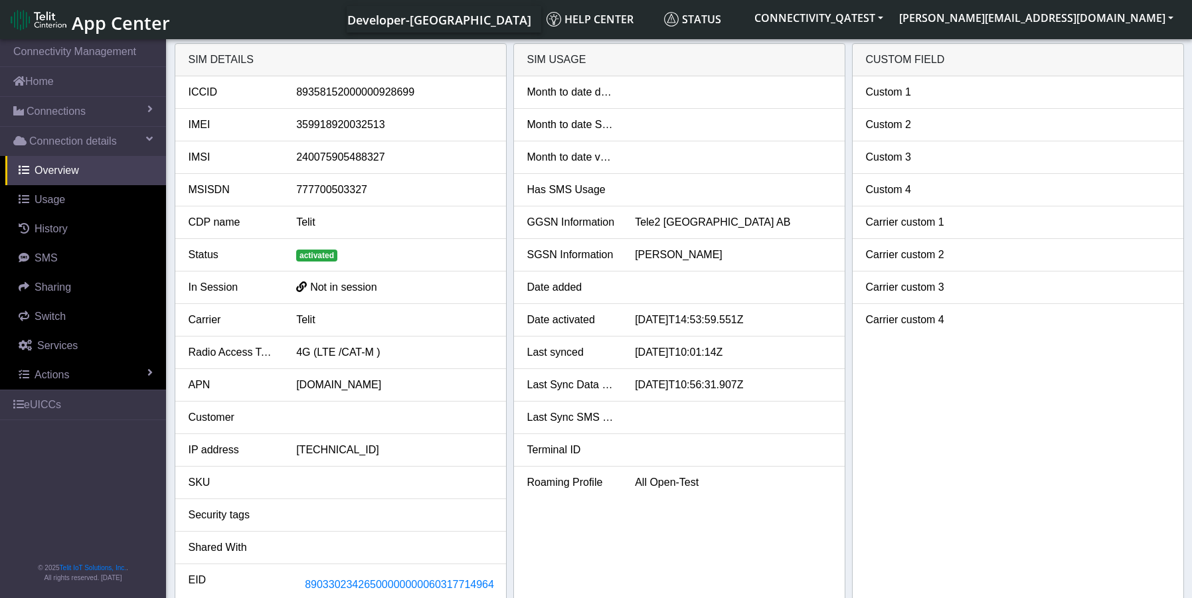
scroll to position [5, 0]
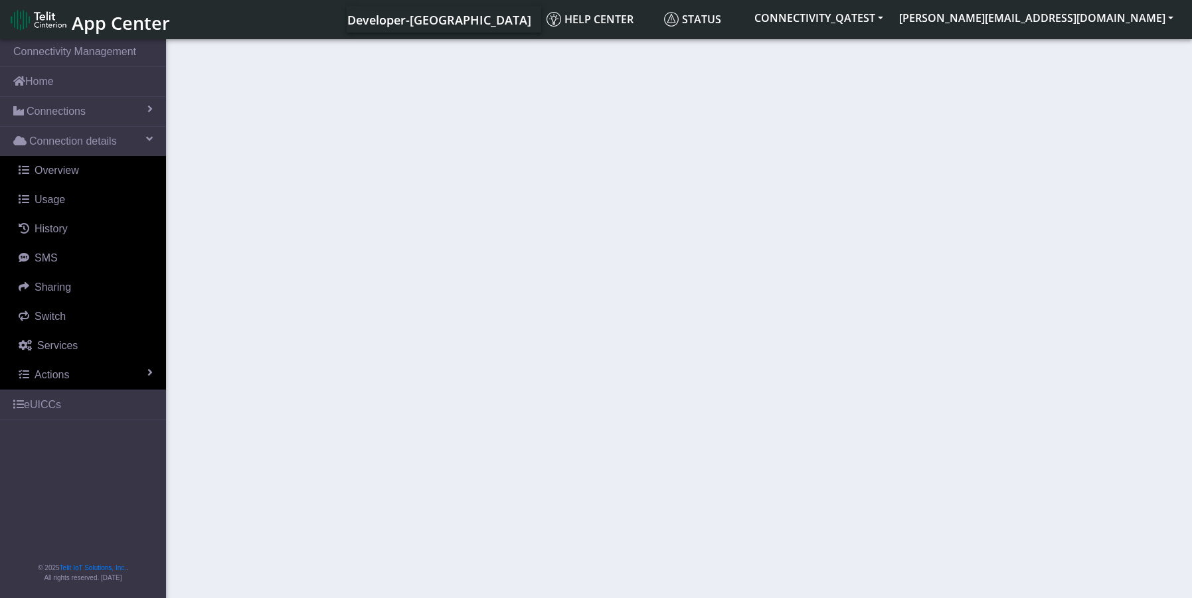
select select "activated"
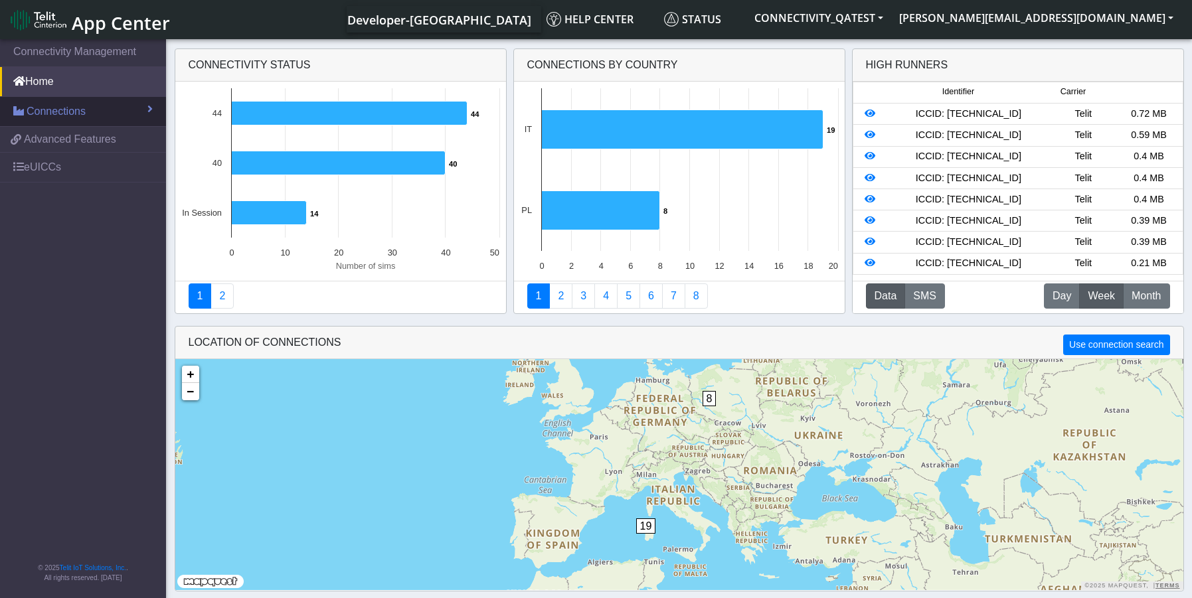
click at [55, 112] on span "Connections" at bounding box center [56, 112] width 59 height 16
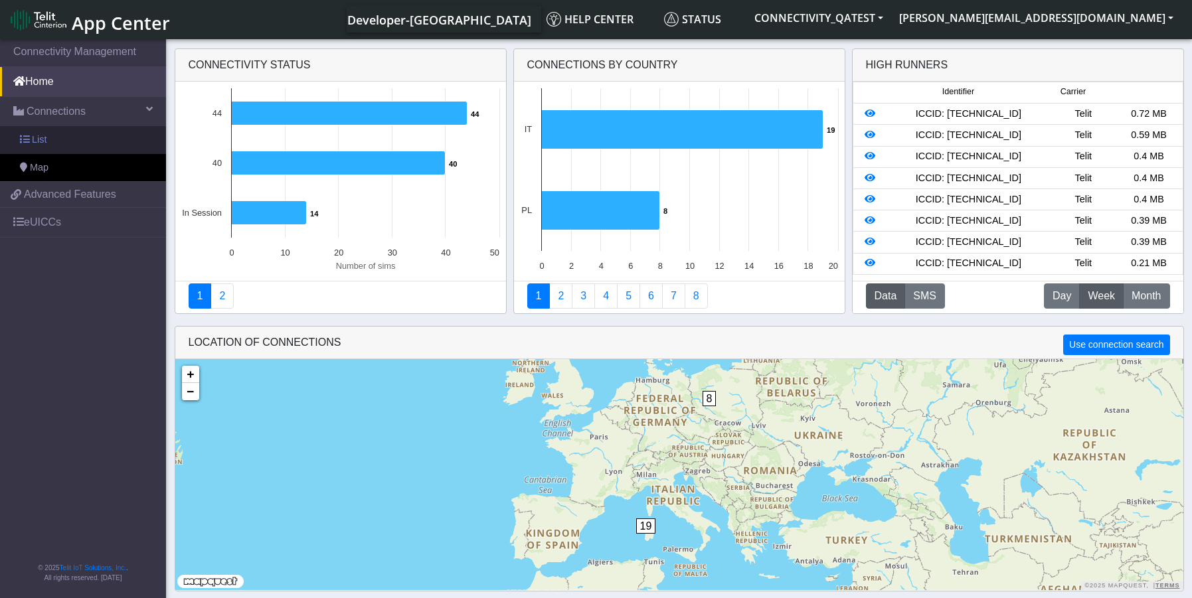
click at [59, 144] on link "List" at bounding box center [83, 140] width 166 height 28
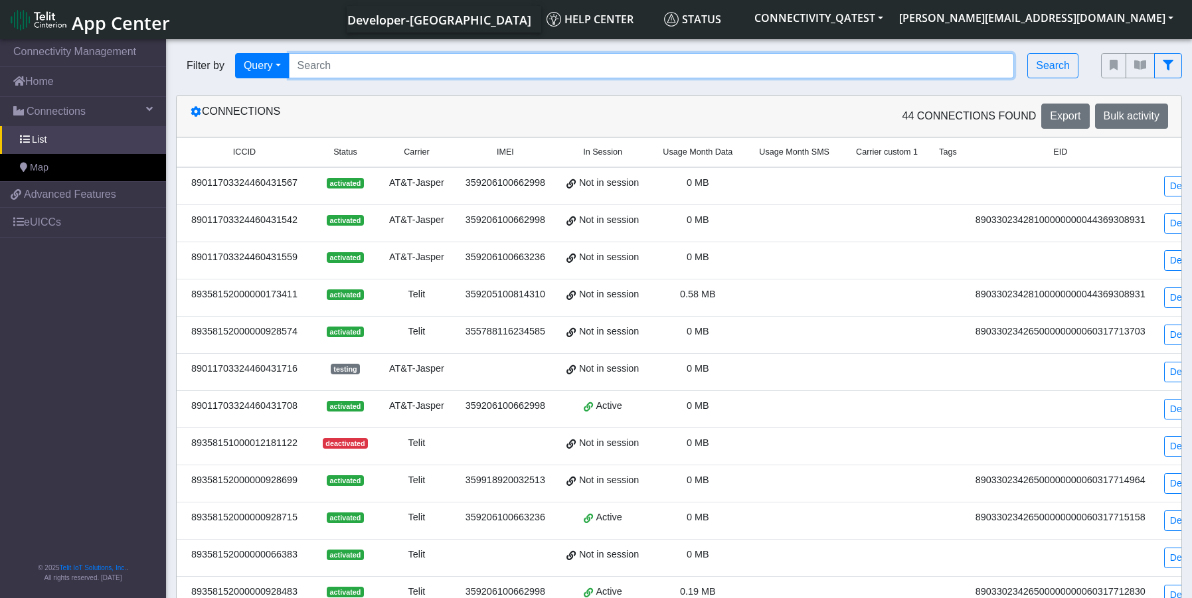
click at [307, 69] on input "Search..." at bounding box center [652, 65] width 726 height 25
paste input "https://pmo.telit.com/browse/OPEN-22292"
type input "https://pmo.telit.com/browse/OPEN-22292"
drag, startPoint x: 513, startPoint y: 63, endPoint x: 128, endPoint y: 94, distance: 385.7
click at [128, 94] on section "Connectivity Management Home Connections List Map 093c30ebf372f3d7693ff2d231162…" at bounding box center [596, 508] width 1192 height 943
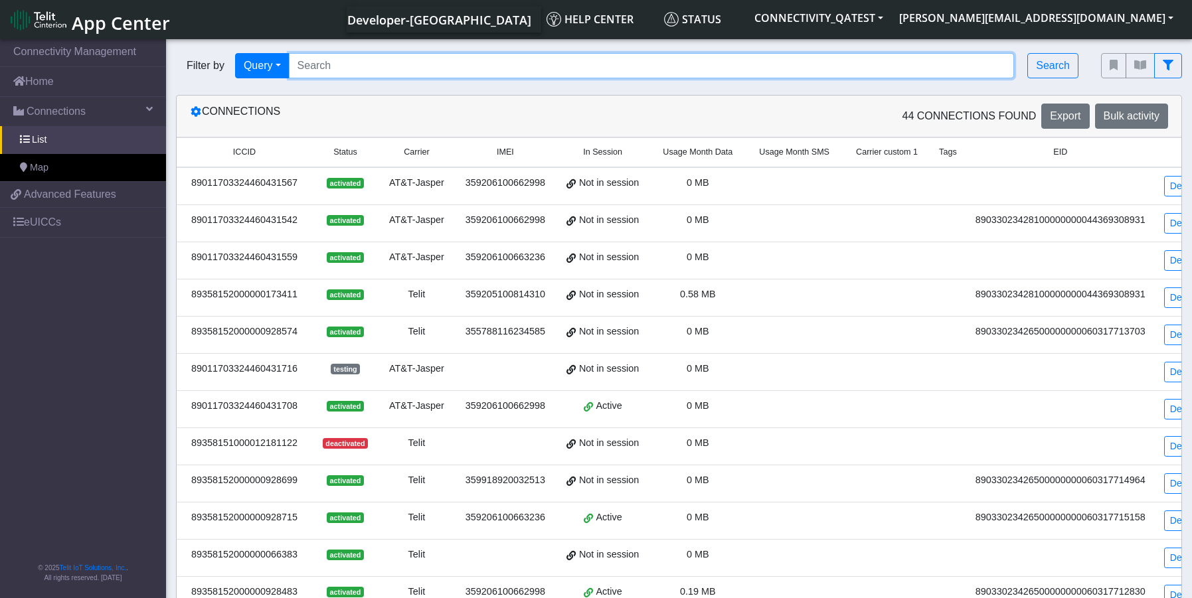
click at [329, 64] on input "Search..." at bounding box center [652, 65] width 726 height 25
paste input "89358152000002046276"
type input "89358152000002046276"
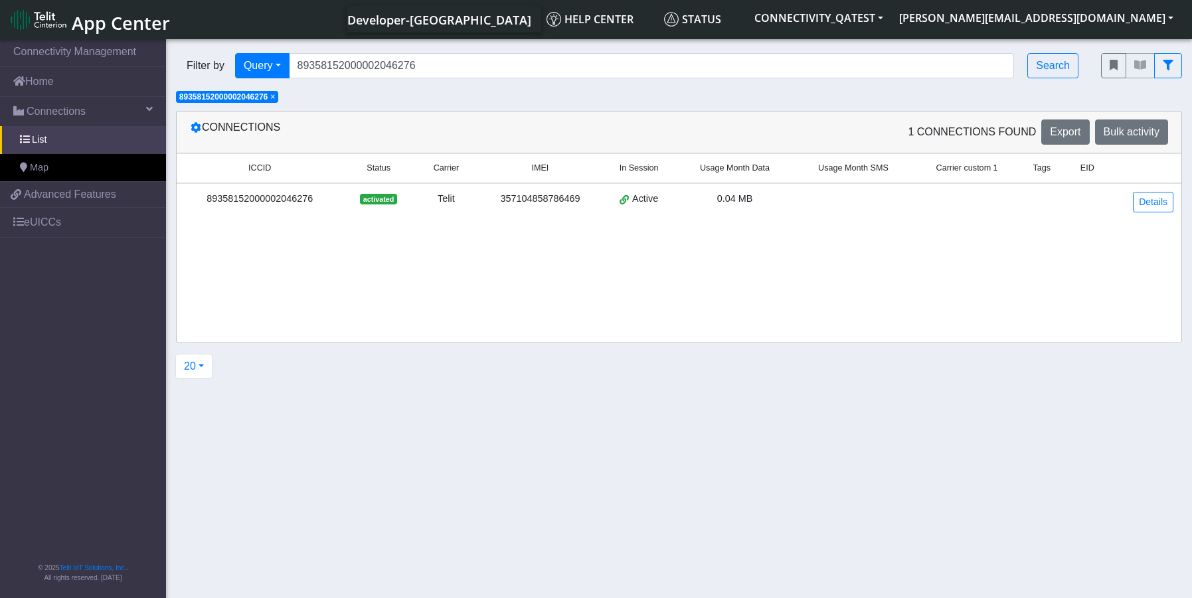
click at [283, 200] on div "89358152000002046276" at bounding box center [260, 199] width 150 height 15
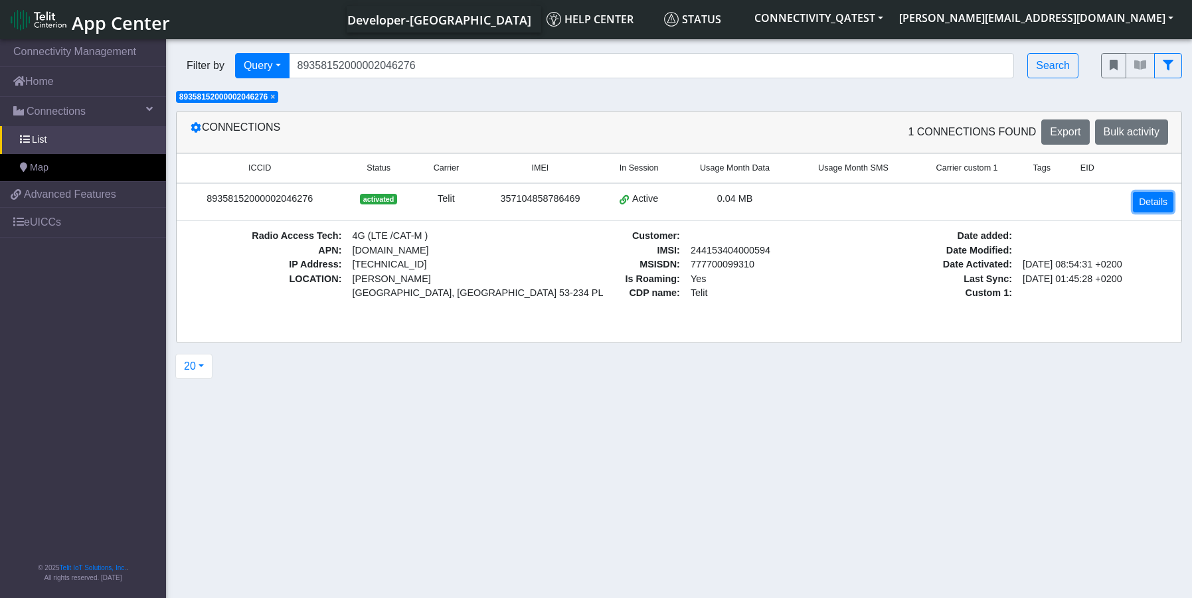
click at [1151, 200] on link "Details" at bounding box center [1153, 202] width 40 height 21
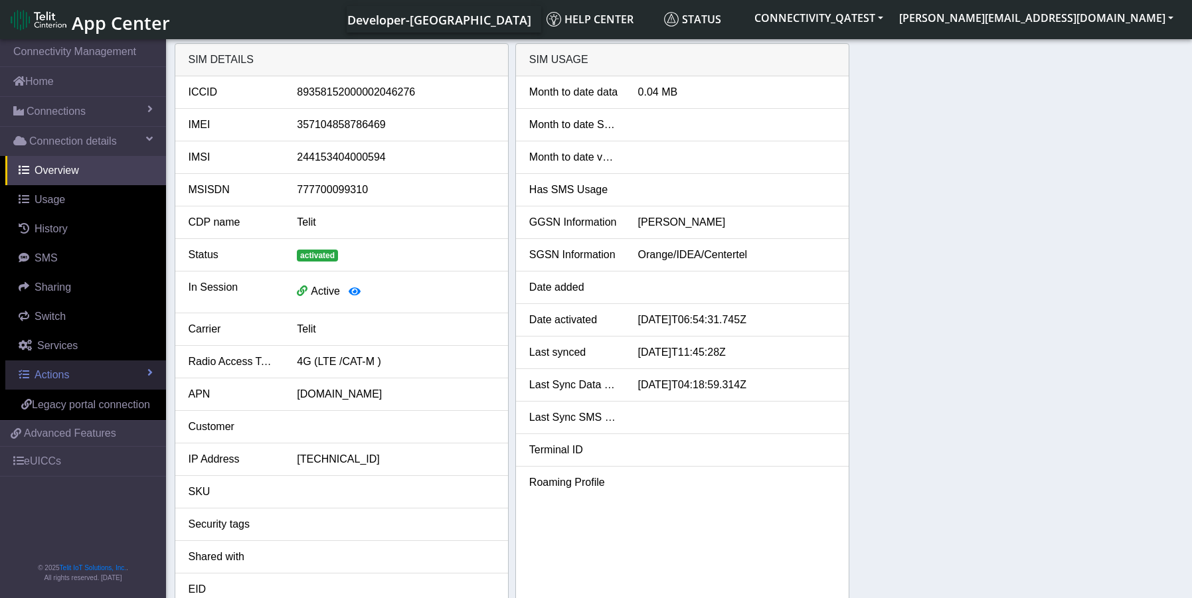
click at [58, 371] on span "Actions" at bounding box center [52, 374] width 35 height 11
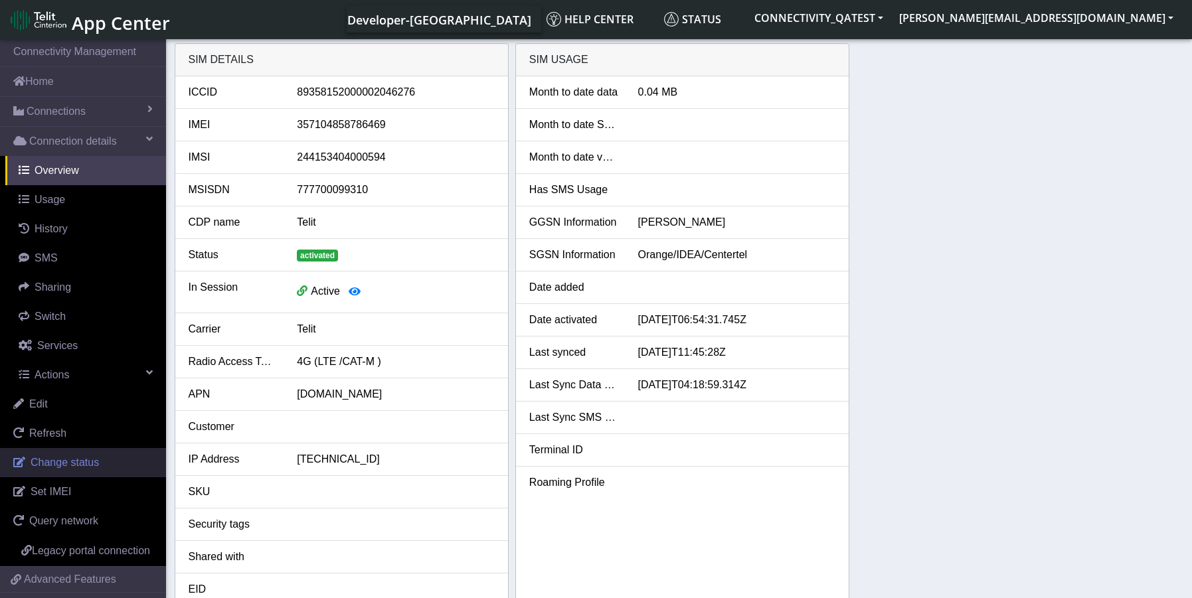
click at [65, 459] on span "Change status" at bounding box center [65, 462] width 68 height 11
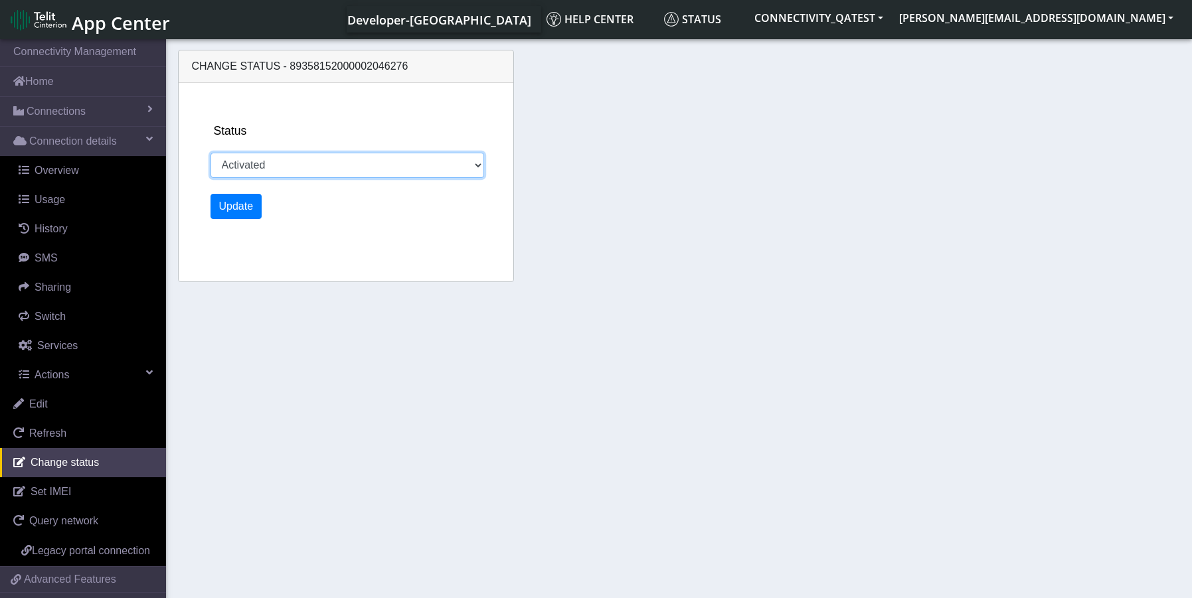
click at [256, 166] on select "Activated Deactivated Blocked" at bounding box center [347, 165] width 274 height 25
click at [246, 163] on select "Activated Deactivated Blocked" at bounding box center [347, 165] width 274 height 25
select select "blocked"
click at [210, 153] on select "Activated Deactivated Blocked" at bounding box center [347, 165] width 274 height 25
click at [244, 202] on button "Update" at bounding box center [236, 206] width 52 height 25
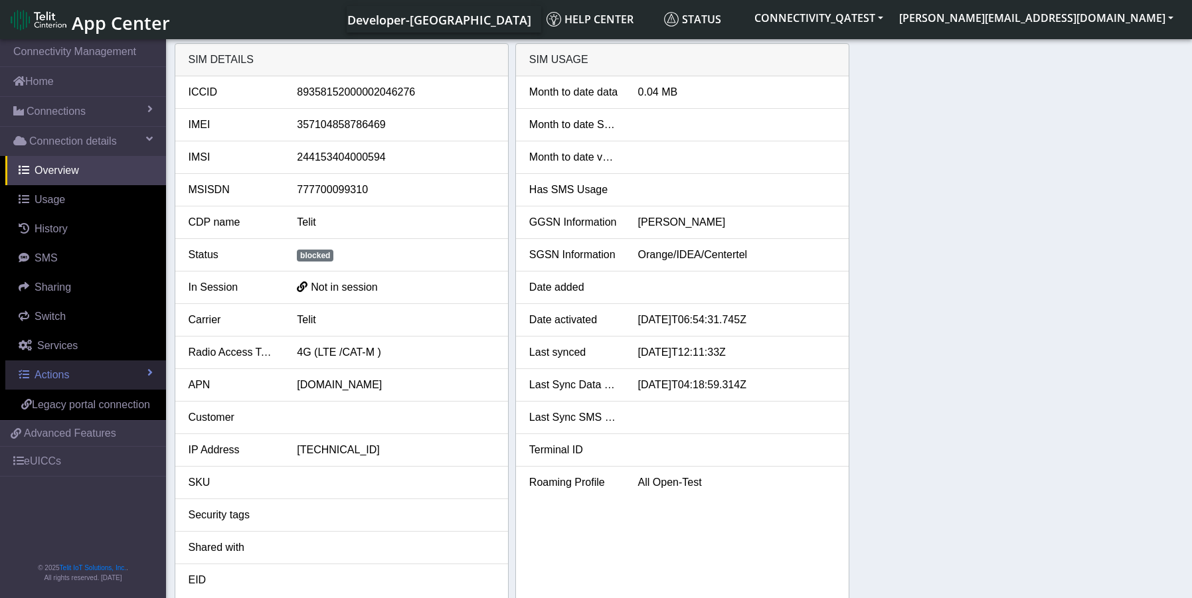
click at [55, 374] on span "Actions" at bounding box center [52, 374] width 35 height 11
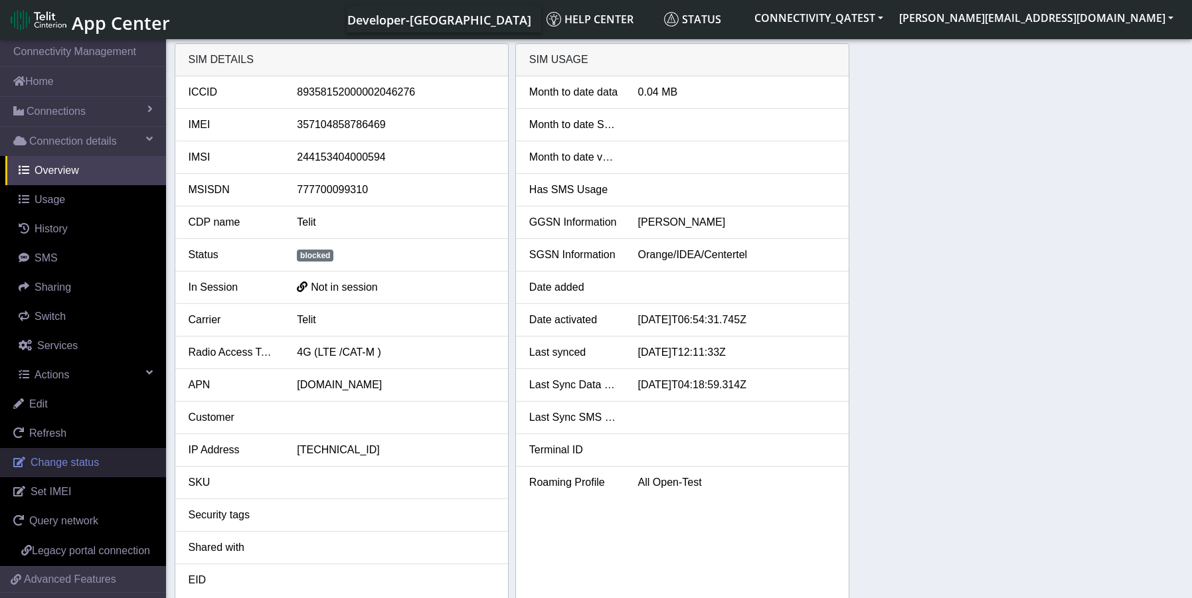
click at [63, 458] on span "Change status" at bounding box center [65, 462] width 68 height 11
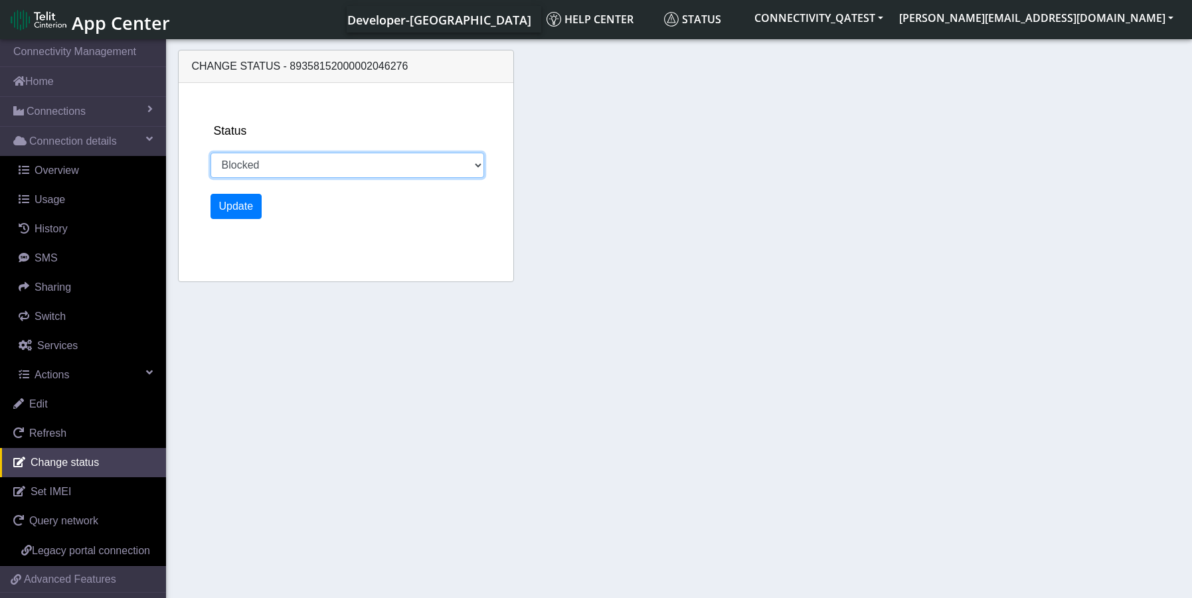
click at [460, 166] on select "Activated Deactivated Blocked" at bounding box center [347, 165] width 274 height 25
select select "activated"
click at [210, 153] on select "Activated Deactivated Blocked" at bounding box center [347, 165] width 274 height 25
click at [246, 214] on button "Update" at bounding box center [236, 206] width 52 height 25
